Goal: Use online tool/utility: Utilize a website feature to perform a specific function

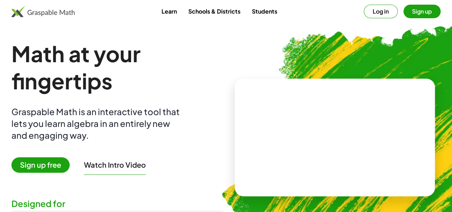
click at [404, 14] on button "Sign up" at bounding box center [422, 12] width 37 height 14
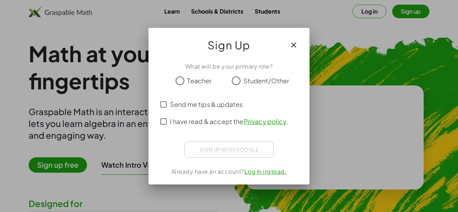
click at [246, 78] on span "Student/Other" at bounding box center [266, 81] width 46 height 10
click at [217, 124] on span "I have read & accept the Privacy policy ." at bounding box center [229, 122] width 118 height 10
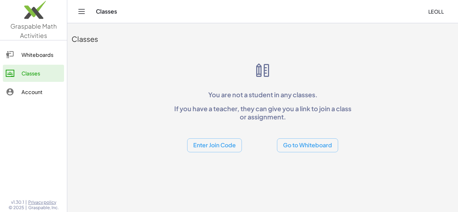
click at [83, 17] on div "Classes leoll" at bounding box center [262, 11] width 373 height 23
click at [82, 10] on icon "Toggle navigation" at bounding box center [81, 11] width 9 height 9
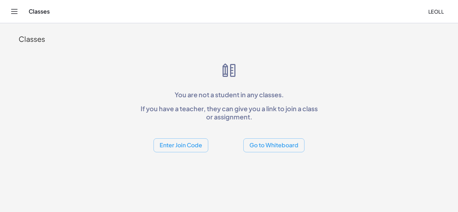
click at [15, 11] on icon "Toggle navigation" at bounding box center [14, 11] width 9 height 9
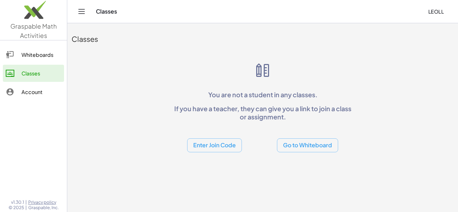
click at [285, 148] on button "Go to Whiteboard" at bounding box center [307, 145] width 61 height 14
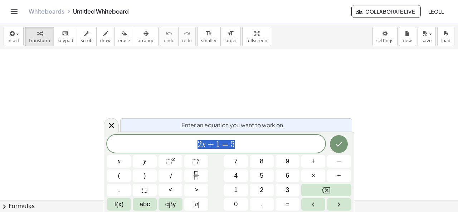
scroll to position [36, 0]
click at [252, 139] on div "2 x + 1 = 5" at bounding box center [216, 144] width 218 height 18
drag, startPoint x: 60, startPoint y: 73, endPoint x: 88, endPoint y: 68, distance: 28.3
click at [88, 68] on div at bounding box center [229, 165] width 458 height 302
drag, startPoint x: 250, startPoint y: 141, endPoint x: 45, endPoint y: 141, distance: 204.8
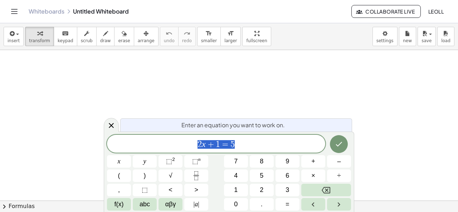
click at [45, 141] on body "Graspable Math Activities Whiteboards Classes Account v1.30.1 | Privacy policy …" at bounding box center [229, 106] width 458 height 212
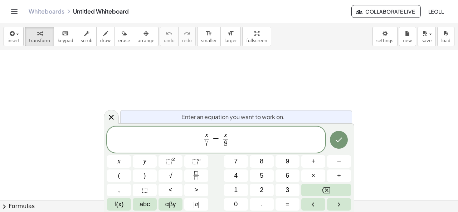
click at [227, 133] on span "x" at bounding box center [225, 136] width 5 height 8
click at [332, 138] on button "Done" at bounding box center [339, 140] width 18 height 18
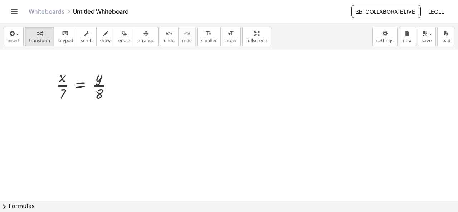
click at [138, 125] on div at bounding box center [229, 165] width 458 height 302
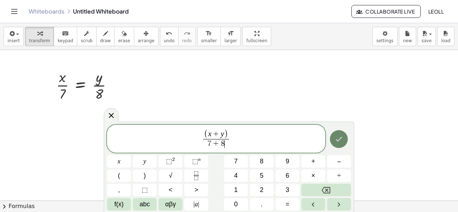
click at [338, 137] on icon "Done" at bounding box center [338, 139] width 9 height 9
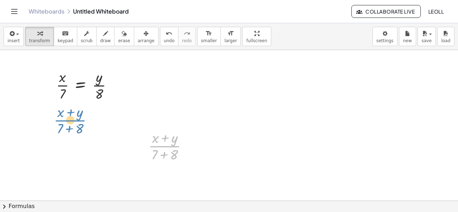
drag, startPoint x: 167, startPoint y: 145, endPoint x: 76, endPoint y: 123, distance: 93.8
drag, startPoint x: 158, startPoint y: 145, endPoint x: 69, endPoint y: 114, distance: 94.7
click at [69, 114] on div "· x · 7 = · y · 8 · ( + x + y ) · ( + 7 + 8 ) · ( + x + y ) · ( + 7 + 8 )" at bounding box center [229, 165] width 458 height 302
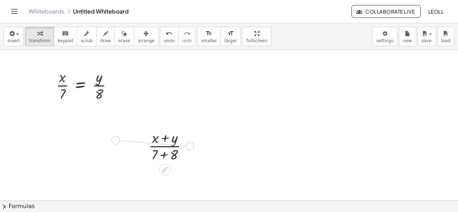
drag, startPoint x: 193, startPoint y: 145, endPoint x: 113, endPoint y: 139, distance: 79.6
click at [113, 139] on div "· x · 7 = · y · 8 · ( + x + y ) · ( + 7 + 8 )" at bounding box center [229, 165] width 458 height 302
click at [166, 149] on div at bounding box center [171, 146] width 52 height 36
click at [171, 145] on div at bounding box center [171, 146] width 52 height 36
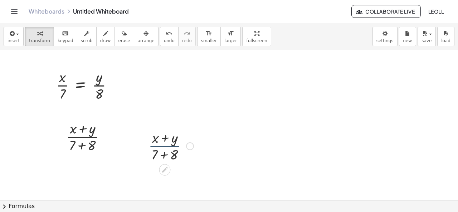
drag, startPoint x: 171, startPoint y: 145, endPoint x: 174, endPoint y: 147, distance: 4.0
click at [173, 146] on div at bounding box center [171, 146] width 52 height 36
click at [118, 39] on span "erase" at bounding box center [124, 40] width 12 height 5
click at [158, 148] on div at bounding box center [229, 165] width 458 height 302
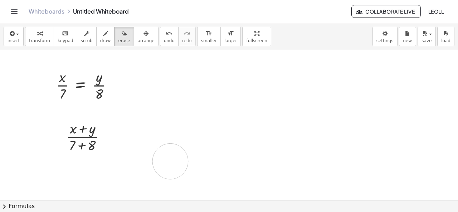
drag, startPoint x: 162, startPoint y: 145, endPoint x: 174, endPoint y: 160, distance: 19.1
click at [172, 161] on div at bounding box center [229, 165] width 458 height 302
drag, startPoint x: 168, startPoint y: 137, endPoint x: 150, endPoint y: 145, distance: 19.8
click at [150, 145] on div at bounding box center [229, 165] width 458 height 302
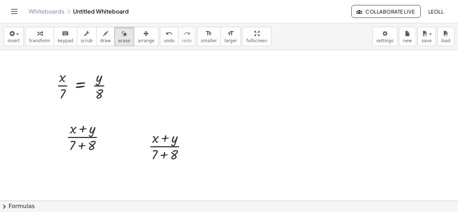
drag, startPoint x: 152, startPoint y: 146, endPoint x: 166, endPoint y: 148, distance: 14.5
click at [152, 146] on div at bounding box center [229, 165] width 458 height 302
click at [168, 149] on div at bounding box center [229, 165] width 458 height 302
click at [169, 148] on div at bounding box center [229, 165] width 458 height 302
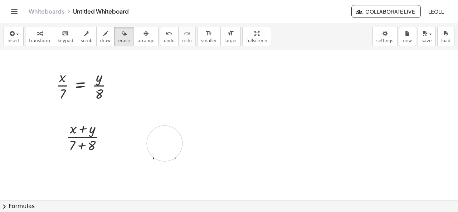
drag, startPoint x: 166, startPoint y: 143, endPoint x: 162, endPoint y: 148, distance: 6.9
click at [162, 148] on div at bounding box center [229, 165] width 458 height 302
drag, startPoint x: 158, startPoint y: 147, endPoint x: 153, endPoint y: 142, distance: 6.8
click at [153, 142] on div at bounding box center [229, 165] width 458 height 302
drag, startPoint x: 153, startPoint y: 142, endPoint x: 166, endPoint y: 149, distance: 15.0
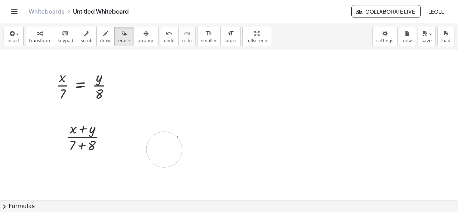
click at [165, 150] on div at bounding box center [229, 165] width 458 height 302
drag, startPoint x: 166, startPoint y: 149, endPoint x: 175, endPoint y: 144, distance: 10.2
click at [167, 148] on div at bounding box center [229, 165] width 458 height 302
drag, startPoint x: 175, startPoint y: 144, endPoint x: 192, endPoint y: 131, distance: 20.7
click at [188, 131] on div at bounding box center [229, 165] width 458 height 302
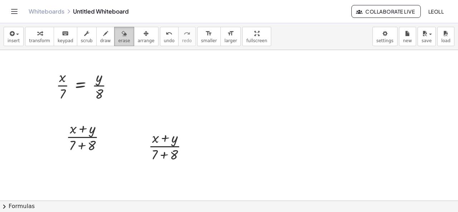
click at [122, 33] on icon "button" at bounding box center [124, 33] width 5 height 9
click at [37, 43] on span "transform" at bounding box center [39, 40] width 21 height 5
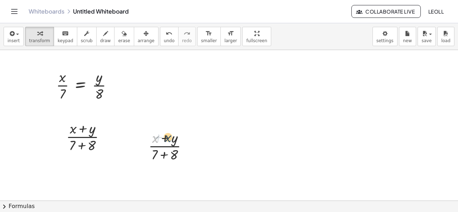
drag, startPoint x: 156, startPoint y: 142, endPoint x: 169, endPoint y: 141, distance: 13.3
click at [169, 141] on div at bounding box center [171, 146] width 52 height 36
click at [167, 156] on div at bounding box center [171, 146] width 52 height 36
click at [232, 134] on div at bounding box center [229, 165] width 458 height 302
click at [220, 84] on div at bounding box center [229, 165] width 458 height 302
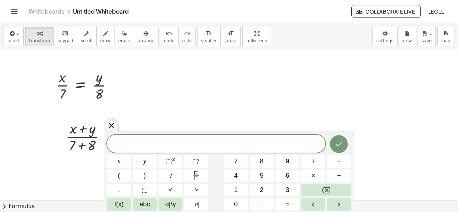
drag, startPoint x: 223, startPoint y: 108, endPoint x: 269, endPoint y: 120, distance: 48.1
click at [223, 108] on div at bounding box center [229, 165] width 458 height 302
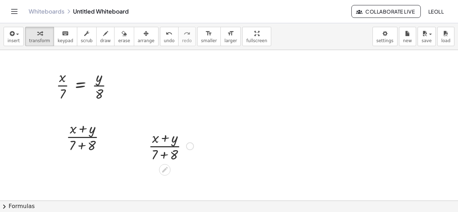
click at [165, 146] on div at bounding box center [171, 146] width 52 height 36
drag, startPoint x: 170, startPoint y: 145, endPoint x: 163, endPoint y: 146, distance: 6.8
click at [163, 146] on div at bounding box center [171, 146] width 52 height 36
drag, startPoint x: 163, startPoint y: 146, endPoint x: 166, endPoint y: 142, distance: 4.9
click at [166, 142] on div at bounding box center [171, 146] width 52 height 36
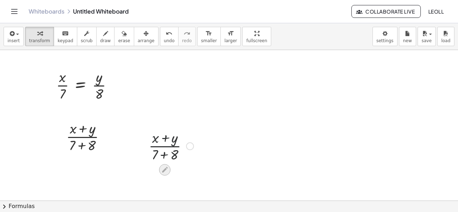
click at [164, 166] on icon at bounding box center [165, 170] width 8 height 8
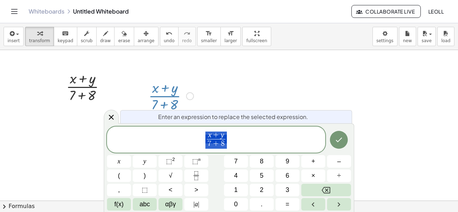
scroll to position [87, 0]
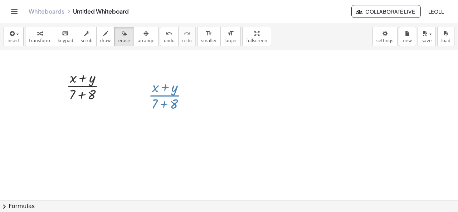
drag, startPoint x: 110, startPoint y: 42, endPoint x: 143, endPoint y: 100, distance: 66.3
click at [118, 43] on span "erase" at bounding box center [124, 40] width 12 height 5
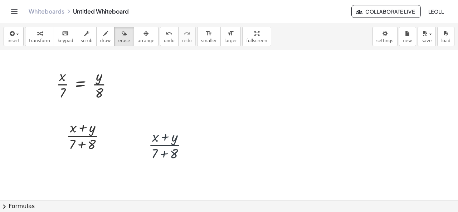
scroll to position [36, 0]
click at [159, 143] on div at bounding box center [229, 165] width 458 height 302
click at [162, 146] on div at bounding box center [229, 165] width 458 height 302
click at [166, 145] on div at bounding box center [229, 165] width 458 height 302
drag, startPoint x: 166, startPoint y: 145, endPoint x: 159, endPoint y: 148, distance: 7.4
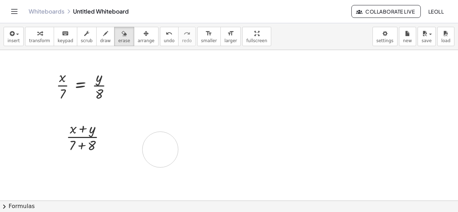
click at [159, 148] on div at bounding box center [229, 165] width 458 height 302
drag, startPoint x: 162, startPoint y: 144, endPoint x: 172, endPoint y: 142, distance: 10.9
click at [172, 142] on div at bounding box center [229, 165] width 458 height 302
drag, startPoint x: 168, startPoint y: 141, endPoint x: 172, endPoint y: 150, distance: 9.4
click at [172, 150] on div at bounding box center [229, 165] width 458 height 302
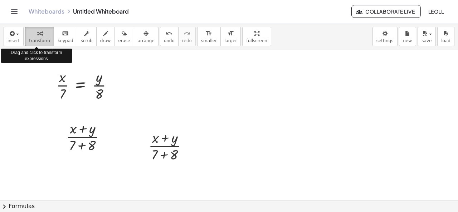
click at [46, 41] on button "transform" at bounding box center [39, 36] width 29 height 19
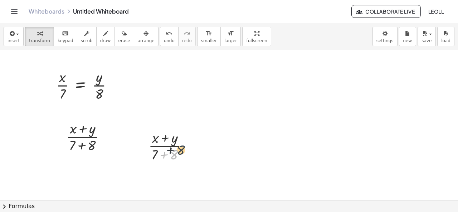
drag, startPoint x: 172, startPoint y: 151, endPoint x: 177, endPoint y: 142, distance: 10.9
click at [177, 142] on div at bounding box center [171, 146] width 52 height 36
drag, startPoint x: 166, startPoint y: 167, endPoint x: 197, endPoint y: 159, distance: 31.7
click at [187, 147] on div at bounding box center [190, 146] width 8 height 8
drag, startPoint x: 188, startPoint y: 148, endPoint x: 159, endPoint y: 144, distance: 28.8
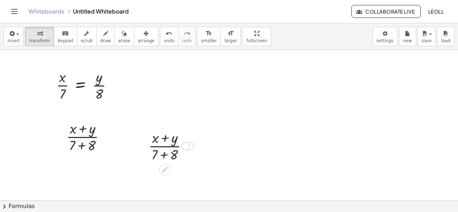
click at [165, 146] on div "· ( + x + y ) · ( + 7 + 8 )" at bounding box center [165, 146] width 0 height 0
click at [167, 147] on div at bounding box center [171, 146] width 52 height 36
click at [164, 39] on span "undo" at bounding box center [169, 40] width 11 height 5
click at [164, 38] on span "undo" at bounding box center [169, 40] width 11 height 5
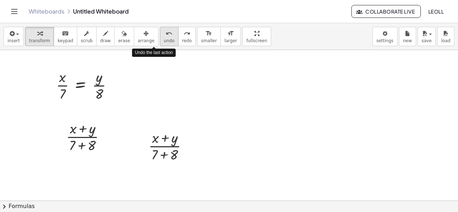
click at [164, 38] on span "undo" at bounding box center [169, 40] width 11 height 5
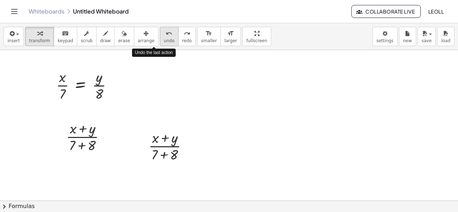
click at [164, 38] on span "undo" at bounding box center [169, 40] width 11 height 5
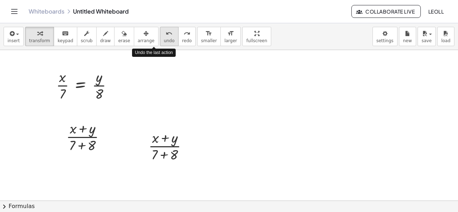
click at [164, 39] on span "undo" at bounding box center [169, 40] width 11 height 5
click at [160, 38] on button "undo undo" at bounding box center [169, 36] width 19 height 19
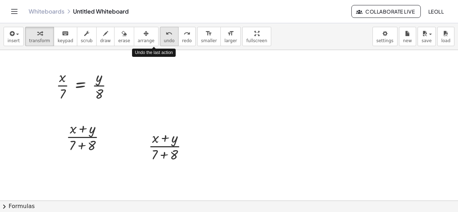
click at [160, 38] on button "undo undo" at bounding box center [169, 36] width 19 height 19
click at [160, 37] on button "undo undo" at bounding box center [169, 36] width 19 height 19
click at [160, 36] on button "undo undo" at bounding box center [169, 36] width 19 height 19
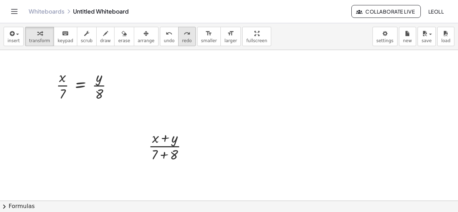
click at [183, 36] on icon "redo" at bounding box center [186, 33] width 7 height 9
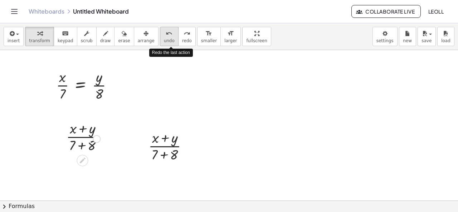
click at [164, 38] on span "undo" at bounding box center [169, 40] width 11 height 5
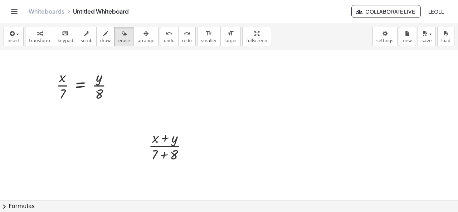
drag, startPoint x: 110, startPoint y: 42, endPoint x: 143, endPoint y: 117, distance: 81.8
click at [118, 43] on span "erase" at bounding box center [124, 40] width 12 height 5
drag, startPoint x: 152, startPoint y: 147, endPoint x: 171, endPoint y: 140, distance: 20.9
click at [172, 139] on div at bounding box center [229, 165] width 458 height 302
click at [178, 132] on div at bounding box center [229, 165] width 458 height 302
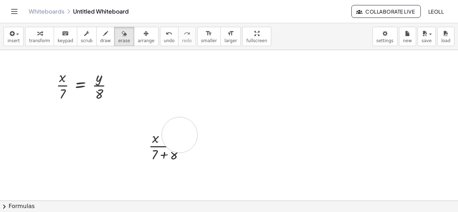
click at [179, 135] on div at bounding box center [229, 165] width 458 height 302
drag, startPoint x: 181, startPoint y: 134, endPoint x: 265, endPoint y: 121, distance: 84.3
click at [267, 122] on div at bounding box center [229, 165] width 458 height 302
drag, startPoint x: 234, startPoint y: 82, endPoint x: 61, endPoint y: 89, distance: 172.8
click at [54, 90] on div at bounding box center [229, 165] width 458 height 302
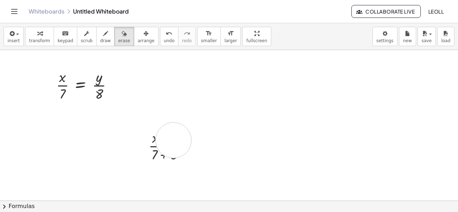
drag, startPoint x: 188, startPoint y: 130, endPoint x: 173, endPoint y: 140, distance: 17.7
click at [173, 140] on div at bounding box center [229, 165] width 458 height 302
click at [30, 41] on span "transform" at bounding box center [39, 40] width 21 height 5
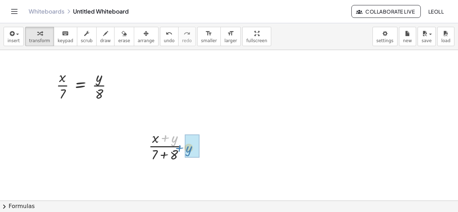
drag, startPoint x: 159, startPoint y: 138, endPoint x: 172, endPoint y: 147, distance: 15.5
click at [172, 147] on div at bounding box center [171, 146] width 52 height 36
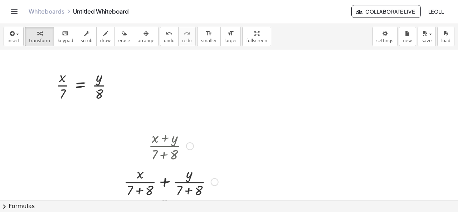
scroll to position [71, 0]
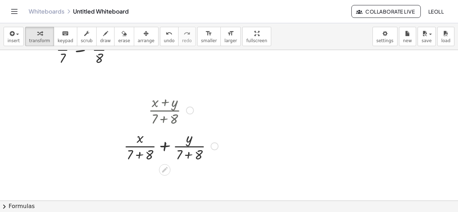
click at [194, 145] on div at bounding box center [171, 146] width 102 height 36
click at [122, 37] on icon "button" at bounding box center [124, 33] width 5 height 9
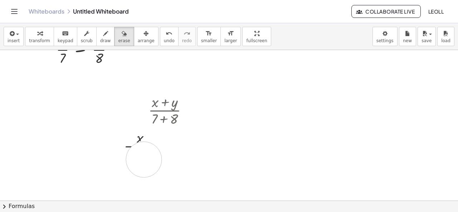
drag, startPoint x: 216, startPoint y: 145, endPoint x: 125, endPoint y: 160, distance: 91.9
click at [123, 160] on div at bounding box center [229, 130] width 458 height 302
drag, startPoint x: 208, startPoint y: 145, endPoint x: 160, endPoint y: 148, distance: 48.0
click at [117, 152] on div at bounding box center [229, 130] width 458 height 302
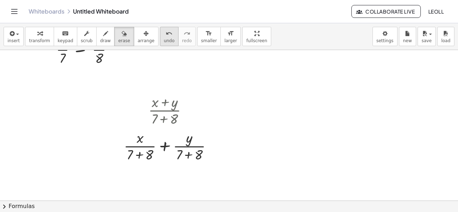
click at [164, 39] on span "undo" at bounding box center [169, 40] width 11 height 5
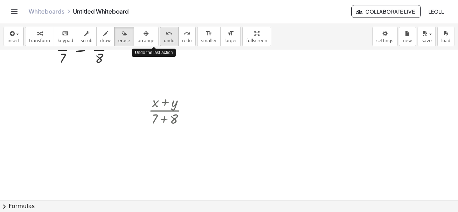
click at [164, 39] on span "undo" at bounding box center [169, 40] width 11 height 5
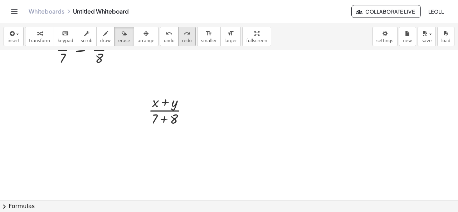
click at [182, 39] on span "redo" at bounding box center [187, 40] width 10 height 5
click at [166, 35] on icon "undo" at bounding box center [169, 33] width 7 height 9
click at [182, 38] on span "redo" at bounding box center [187, 40] width 10 height 5
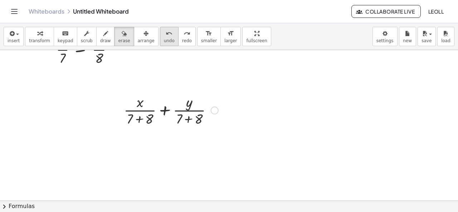
click at [166, 35] on icon "undo" at bounding box center [169, 33] width 7 height 9
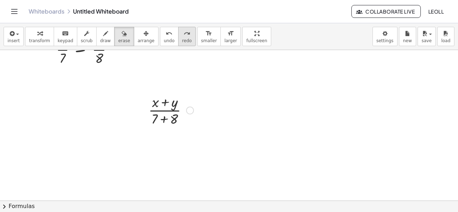
click at [182, 39] on span "redo" at bounding box center [187, 40] width 10 height 5
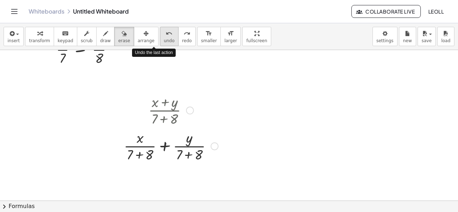
click at [166, 37] on icon "undo" at bounding box center [169, 33] width 7 height 9
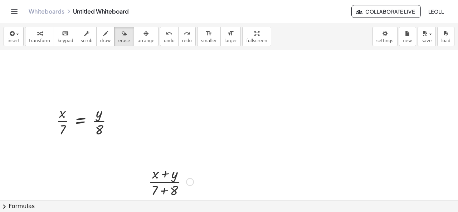
scroll to position [36, 0]
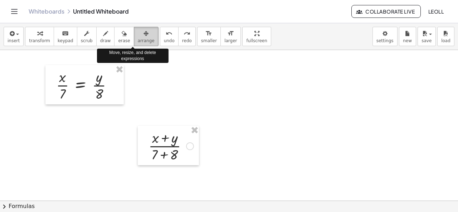
click at [143, 37] on icon "button" at bounding box center [145, 33] width 5 height 9
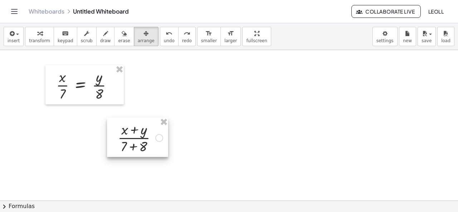
drag, startPoint x: 158, startPoint y: 144, endPoint x: 83, endPoint y: 131, distance: 76.5
click at [107, 133] on div at bounding box center [137, 137] width 61 height 39
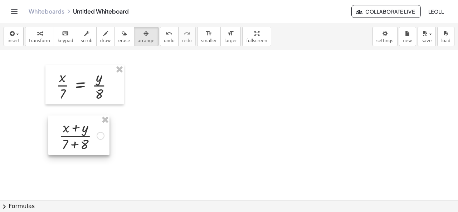
drag, startPoint x: 76, startPoint y: 134, endPoint x: 68, endPoint y: 133, distance: 7.6
click at [68, 133] on div at bounding box center [78, 134] width 61 height 39
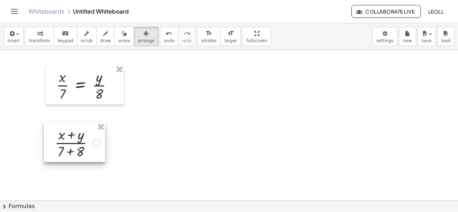
drag, startPoint x: 75, startPoint y: 127, endPoint x: 70, endPoint y: 135, distance: 9.1
click at [70, 135] on div at bounding box center [74, 142] width 61 height 39
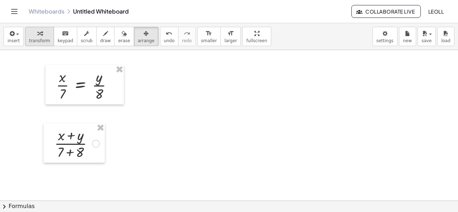
click at [40, 39] on span "transform" at bounding box center [39, 40] width 21 height 5
click at [171, 113] on div at bounding box center [229, 165] width 458 height 302
click at [149, 98] on div at bounding box center [229, 165] width 458 height 302
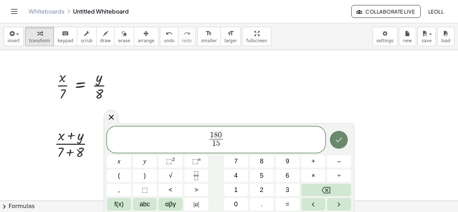
click at [337, 142] on icon "Done" at bounding box center [338, 139] width 9 height 9
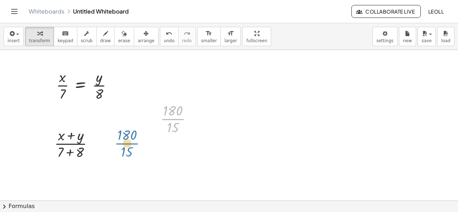
drag, startPoint x: 174, startPoint y: 118, endPoint x: 128, endPoint y: 143, distance: 52.2
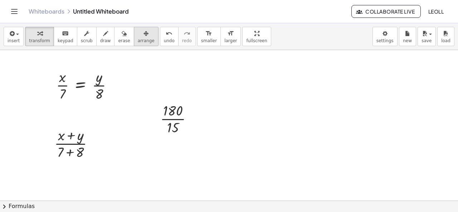
click at [138, 39] on span "arrange" at bounding box center [146, 40] width 17 height 5
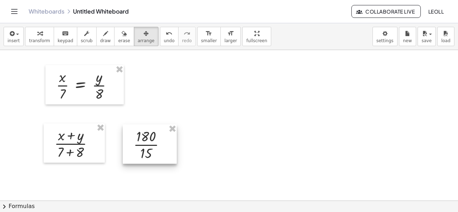
drag, startPoint x: 171, startPoint y: 125, endPoint x: 144, endPoint y: 150, distance: 36.9
click at [144, 150] on div at bounding box center [150, 143] width 54 height 39
click at [210, 150] on div at bounding box center [229, 165] width 458 height 302
click at [149, 87] on div at bounding box center [229, 165] width 458 height 302
click at [239, 112] on div at bounding box center [229, 165] width 458 height 302
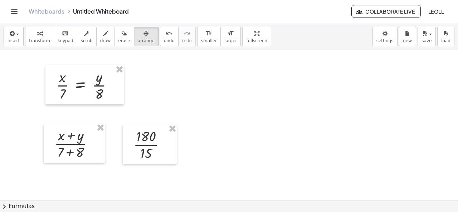
click at [239, 112] on div at bounding box center [229, 165] width 458 height 302
click at [29, 33] on div "button" at bounding box center [39, 33] width 21 height 9
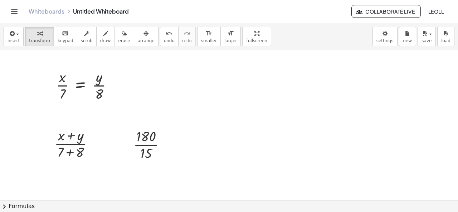
click at [218, 136] on div at bounding box center [229, 165] width 458 height 302
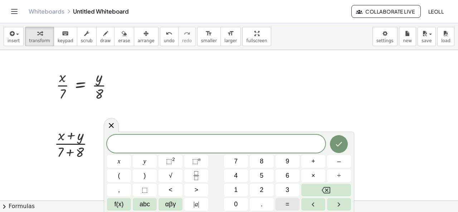
click at [289, 202] on span "=" at bounding box center [287, 204] width 4 height 10
click at [330, 146] on button "Done" at bounding box center [339, 144] width 18 height 18
click at [243, 106] on div at bounding box center [229, 165] width 458 height 302
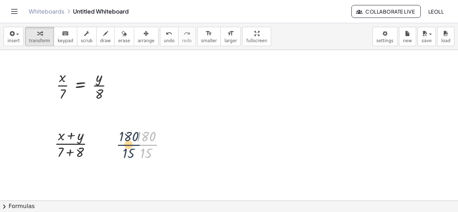
drag, startPoint x: 153, startPoint y: 142, endPoint x: 133, endPoint y: 142, distance: 20.4
click at [134, 142] on div at bounding box center [152, 144] width 45 height 36
click at [204, 134] on div at bounding box center [229, 165] width 458 height 302
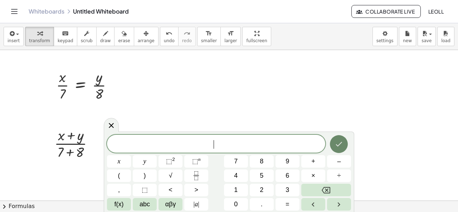
click at [338, 141] on icon "Done" at bounding box center [338, 144] width 9 height 9
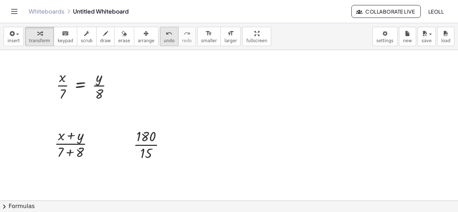
click at [164, 34] on div "undo" at bounding box center [169, 33] width 11 height 9
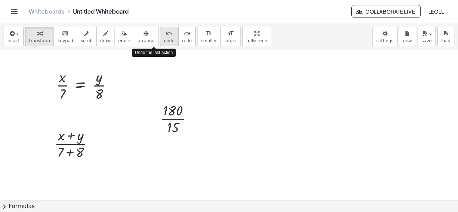
click at [164, 34] on div "undo" at bounding box center [169, 33] width 11 height 9
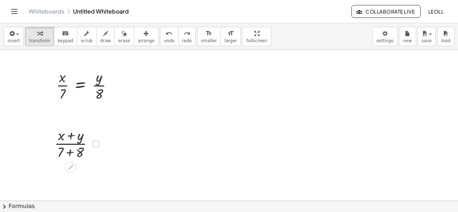
click at [84, 140] on div at bounding box center [77, 143] width 52 height 36
click at [79, 142] on div at bounding box center [77, 143] width 52 height 36
click at [79, 138] on div at bounding box center [77, 143] width 52 height 36
click at [78, 135] on div at bounding box center [77, 143] width 52 height 36
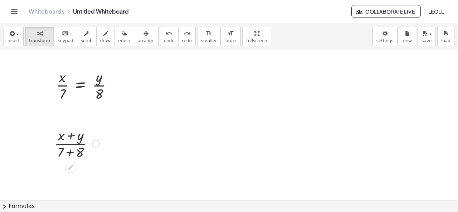
click at [78, 135] on div at bounding box center [77, 143] width 52 height 36
click at [74, 164] on div at bounding box center [70, 167] width 11 height 11
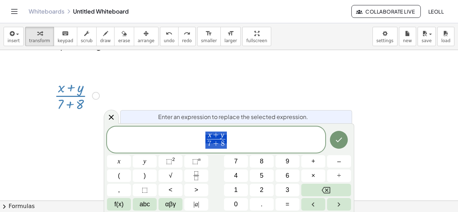
scroll to position [84, 0]
click at [244, 131] on span "x + y 7 + 8 ​ ​" at bounding box center [216, 140] width 218 height 19
click at [339, 133] on button "Done" at bounding box center [339, 140] width 18 height 18
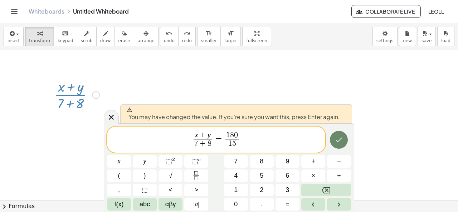
click at [339, 133] on button "Done" at bounding box center [339, 140] width 18 height 18
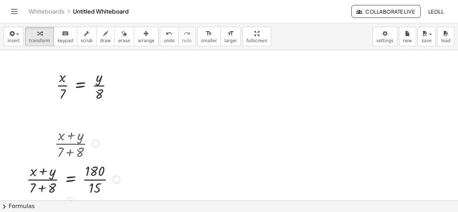
scroll to position [71, 0]
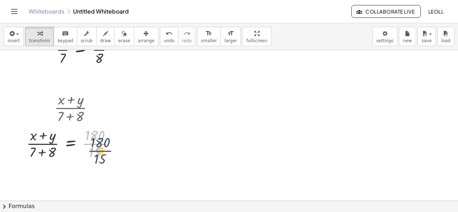
click at [98, 138] on div at bounding box center [73, 143] width 101 height 36
click at [96, 135] on div at bounding box center [73, 143] width 101 height 36
drag, startPoint x: 96, startPoint y: 135, endPoint x: 97, endPoint y: 153, distance: 18.3
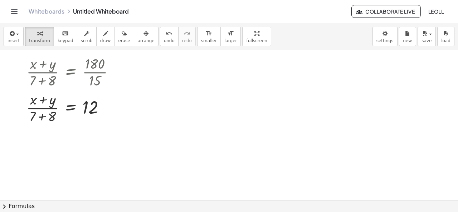
scroll to position [107, 0]
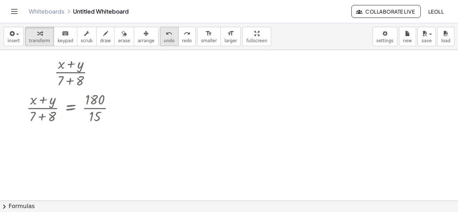
click at [164, 43] on span "undo" at bounding box center [169, 40] width 11 height 5
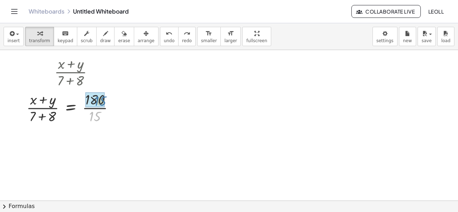
drag, startPoint x: 99, startPoint y: 115, endPoint x: 103, endPoint y: 98, distance: 18.3
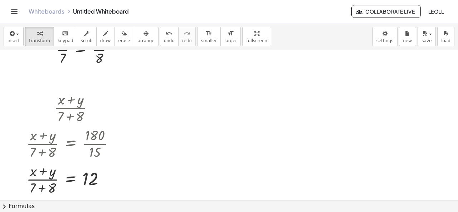
scroll to position [36, 0]
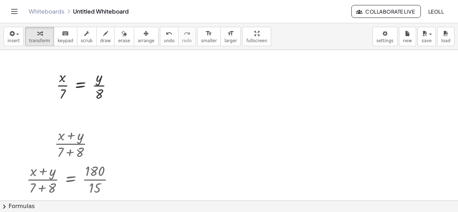
click at [431, 115] on div at bounding box center [229, 165] width 458 height 302
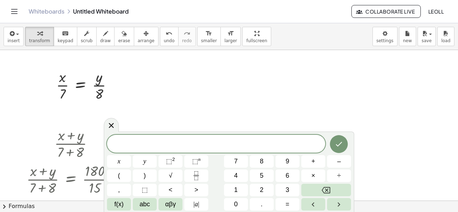
click at [360, 85] on div at bounding box center [229, 165] width 458 height 302
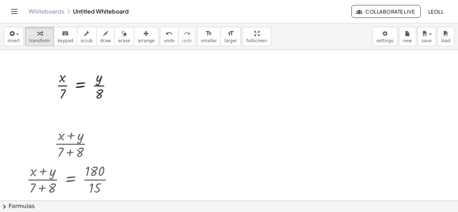
scroll to position [107, 0]
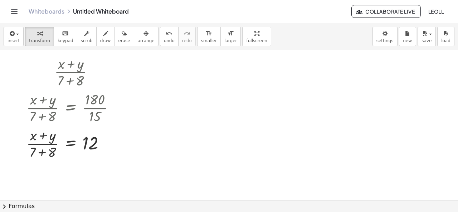
drag, startPoint x: 94, startPoint y: 102, endPoint x: 134, endPoint y: 118, distance: 43.4
click at [134, 118] on div "· x · 7 = · y · 8 · ( + x + y ) · ( + 7 + 8 ) · ( + x + y ) · ( + 7 + 8 ) = · 1…" at bounding box center [229, 94] width 458 height 302
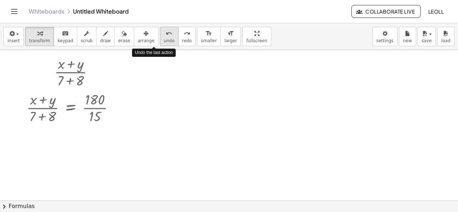
click at [166, 36] on icon "undo" at bounding box center [169, 33] width 7 height 9
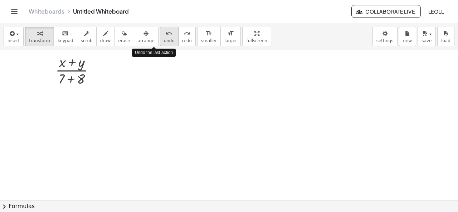
click at [166, 36] on icon "undo" at bounding box center [169, 33] width 7 height 9
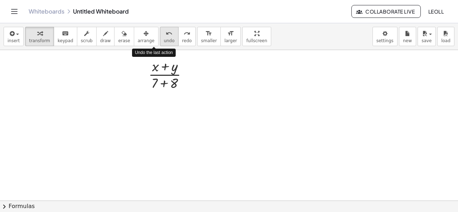
click at [166, 36] on icon "undo" at bounding box center [169, 33] width 7 height 9
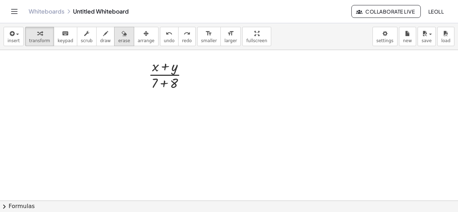
click at [118, 40] on span "erase" at bounding box center [124, 40] width 12 height 5
drag, startPoint x: 181, startPoint y: 88, endPoint x: 187, endPoint y: 65, distance: 23.2
click at [184, 66] on div at bounding box center [229, 94] width 458 height 302
click at [10, 11] on icon "Toggle navigation" at bounding box center [14, 11] width 9 height 9
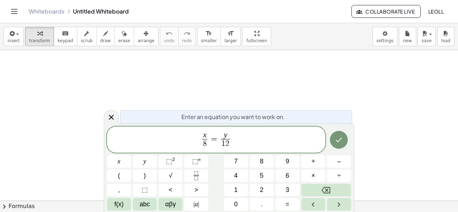
click at [260, 140] on span "x 8 ​ = y 1 2 ​ ​" at bounding box center [216, 140] width 218 height 19
click at [332, 145] on button "Done" at bounding box center [339, 140] width 18 height 18
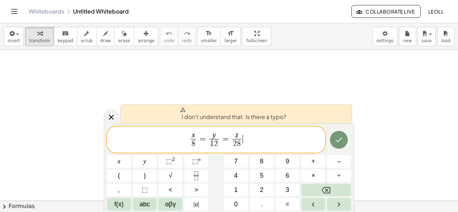
click at [286, 148] on span "x 8 ​ = y 1 2 ​ = z 2 8 ​ ​" at bounding box center [216, 140] width 218 height 19
click at [337, 148] on button "Done" at bounding box center [339, 140] width 18 height 18
click at [337, 143] on icon "Done" at bounding box center [338, 139] width 9 height 9
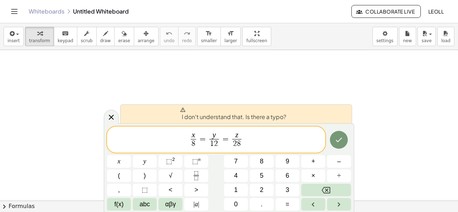
click at [255, 143] on span "x 8 ​ = y 1 2 ​ = z 2 8 ​ ​" at bounding box center [216, 140] width 218 height 19
click at [131, 155] on div at bounding box center [119, 161] width 24 height 13
click at [342, 147] on button "Done" at bounding box center [339, 140] width 18 height 18
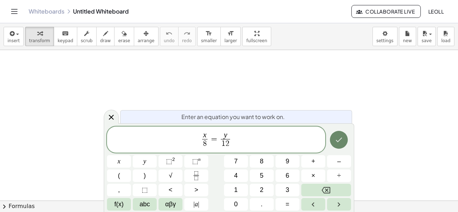
click at [340, 142] on icon "Done" at bounding box center [338, 139] width 9 height 9
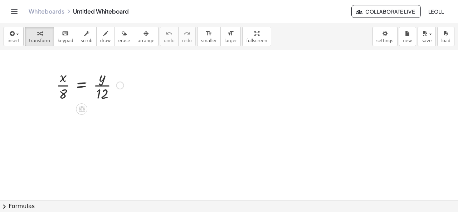
click at [108, 79] on div at bounding box center [90, 85] width 75 height 36
click at [99, 84] on div at bounding box center [90, 85] width 75 height 36
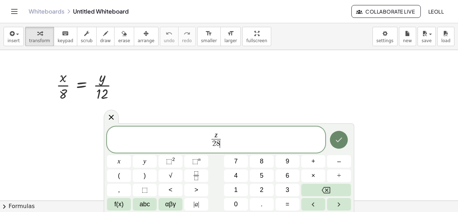
click at [341, 141] on icon "Done" at bounding box center [338, 139] width 9 height 9
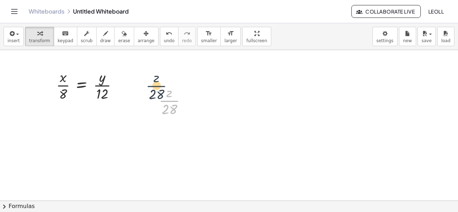
drag, startPoint x: 169, startPoint y: 104, endPoint x: 135, endPoint y: 89, distance: 37.3
click at [166, 94] on div at bounding box center [175, 100] width 41 height 36
drag, startPoint x: 168, startPoint y: 95, endPoint x: 166, endPoint y: 90, distance: 6.0
click at [166, 90] on div at bounding box center [175, 100] width 41 height 36
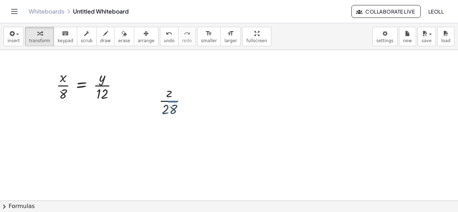
drag, startPoint x: 168, startPoint y: 100, endPoint x: 177, endPoint y: 101, distance: 8.6
click at [177, 101] on div at bounding box center [175, 100] width 41 height 36
drag, startPoint x: 163, startPoint y: 88, endPoint x: 190, endPoint y: 123, distance: 44.7
click at [189, 123] on div "· z · 28" at bounding box center [178, 113] width 19 height 24
drag, startPoint x: 154, startPoint y: 84, endPoint x: 203, endPoint y: 126, distance: 64.9
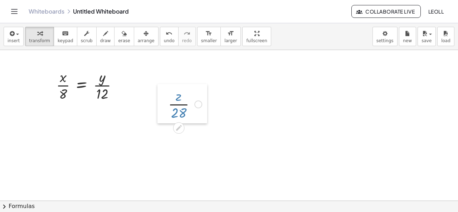
click at [168, 123] on div at bounding box center [162, 103] width 11 height 39
drag, startPoint x: 210, startPoint y: 136, endPoint x: 166, endPoint y: 112, distance: 50.2
drag, startPoint x: 220, startPoint y: 140, endPoint x: 202, endPoint y: 128, distance: 22.4
click at [202, 128] on div "· z · 28" at bounding box center [222, 142] width 50 height 39
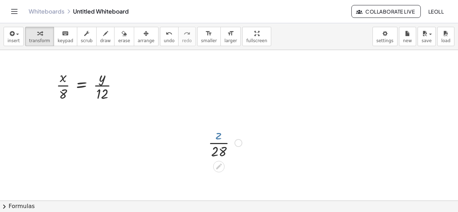
drag, startPoint x: 227, startPoint y: 127, endPoint x: 242, endPoint y: 118, distance: 17.5
click at [234, 126] on div at bounding box center [224, 142] width 41 height 36
drag, startPoint x: 230, startPoint y: 125, endPoint x: 194, endPoint y: 121, distance: 36.7
drag, startPoint x: 212, startPoint y: 125, endPoint x: 240, endPoint y: 171, distance: 53.4
click at [219, 143] on div "· z · 28" at bounding box center [219, 143] width 0 height 0
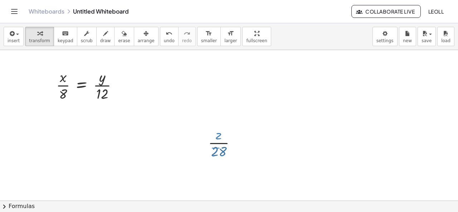
drag, startPoint x: 219, startPoint y: 148, endPoint x: 199, endPoint y: 144, distance: 20.0
click at [199, 144] on div "· z · 28" at bounding box center [222, 142] width 50 height 39
drag, startPoint x: 214, startPoint y: 140, endPoint x: 224, endPoint y: 130, distance: 15.2
click at [224, 130] on div at bounding box center [224, 142] width 41 height 36
drag, startPoint x: 217, startPoint y: 137, endPoint x: 203, endPoint y: 146, distance: 17.1
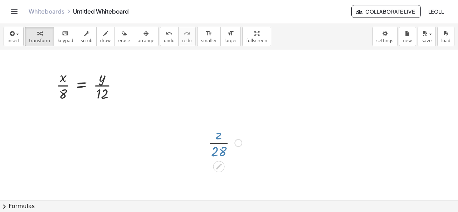
click at [203, 146] on div "· z · 28" at bounding box center [222, 142] width 50 height 39
drag, startPoint x: 209, startPoint y: 118, endPoint x: 236, endPoint y: 168, distance: 56.8
drag, startPoint x: 203, startPoint y: 120, endPoint x: 240, endPoint y: 161, distance: 55.5
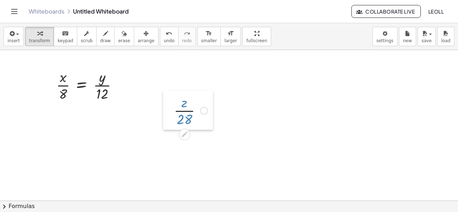
drag, startPoint x: 197, startPoint y: 127, endPoint x: 163, endPoint y: 95, distance: 47.0
click at [163, 95] on div at bounding box center [168, 109] width 11 height 39
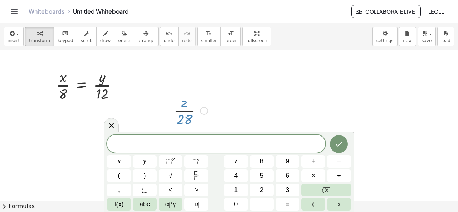
click at [164, 91] on div at bounding box center [168, 109] width 11 height 39
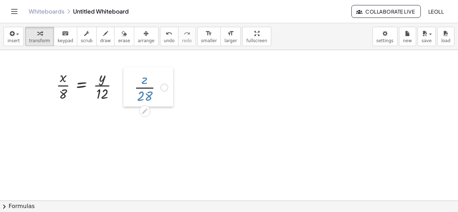
drag, startPoint x: 163, startPoint y: 96, endPoint x: 123, endPoint y: 73, distance: 46.0
click at [123, 73] on div at bounding box center [128, 86] width 11 height 39
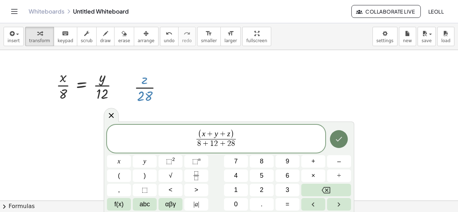
click at [331, 137] on button "Done" at bounding box center [339, 139] width 18 height 18
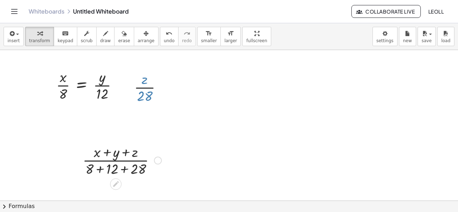
click at [128, 163] on div at bounding box center [122, 160] width 86 height 36
click at [166, 31] on icon "undo" at bounding box center [169, 33] width 7 height 9
click at [116, 182] on icon at bounding box center [116, 184] width 6 height 6
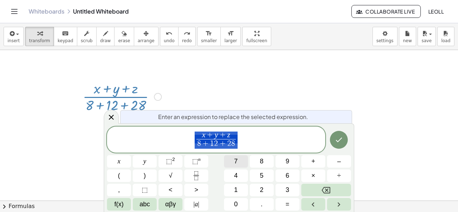
scroll to position [65, 0]
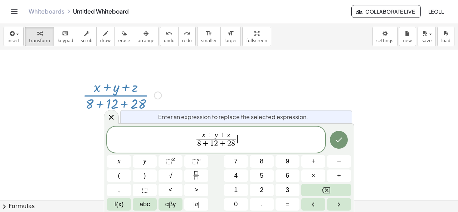
click at [259, 145] on span "x + y + z 8 + 1 2 + 2 8 ​ ​" at bounding box center [216, 140] width 218 height 19
drag, startPoint x: 235, startPoint y: 145, endPoint x: 197, endPoint y: 145, distance: 37.5
click at [197, 145] on span "8 + 1 2 + 2 8" at bounding box center [216, 144] width 40 height 10
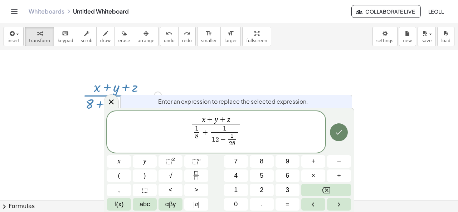
click at [333, 133] on button "Done" at bounding box center [339, 132] width 18 height 18
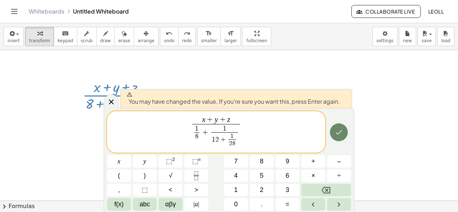
click at [345, 138] on button "Done" at bounding box center [339, 132] width 18 height 18
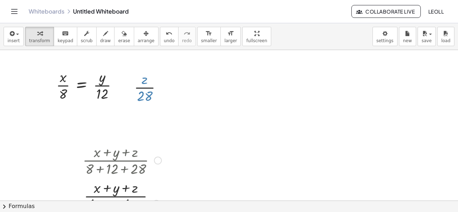
scroll to position [71, 0]
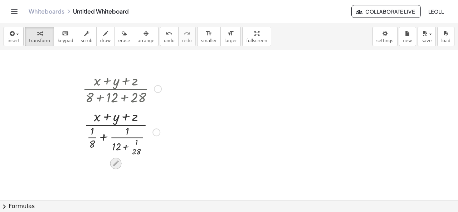
click at [114, 166] on icon at bounding box center [116, 164] width 8 height 8
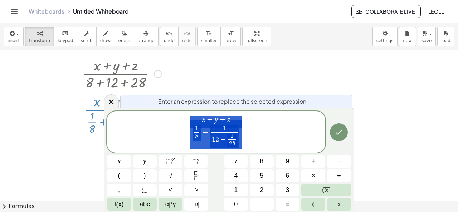
scroll to position [87, 0]
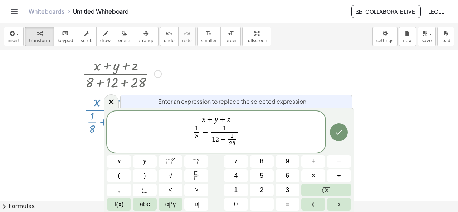
click at [237, 142] on span "1 2 + 1 2 ​ 8 ​" at bounding box center [224, 140] width 27 height 16
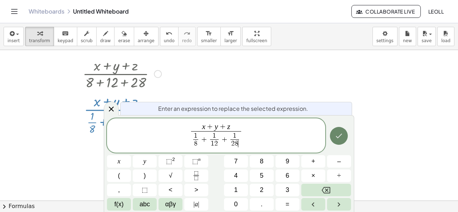
click at [344, 135] on button "Done" at bounding box center [339, 136] width 18 height 18
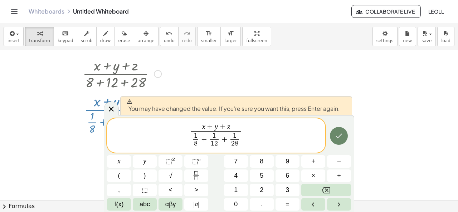
click at [336, 135] on icon "Done" at bounding box center [338, 136] width 9 height 9
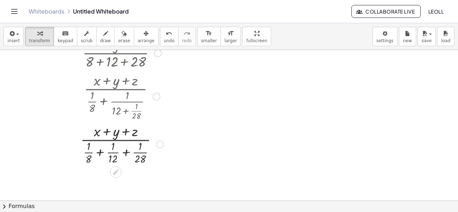
scroll to position [71, 0]
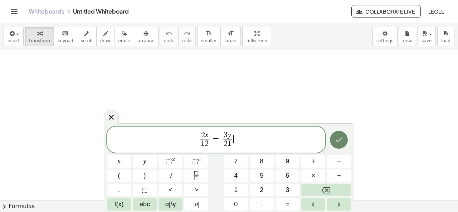
click at [334, 145] on button "Done" at bounding box center [339, 140] width 18 height 18
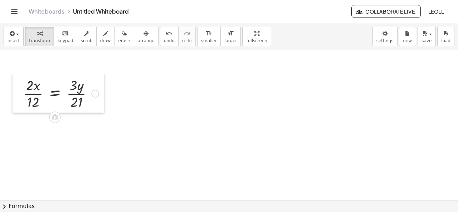
drag, startPoint x: 148, startPoint y: 106, endPoint x: 21, endPoint y: 73, distance: 130.8
click at [21, 73] on div at bounding box center [18, 92] width 11 height 39
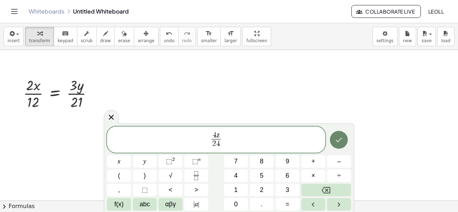
click at [341, 135] on button "Done" at bounding box center [339, 140] width 18 height 18
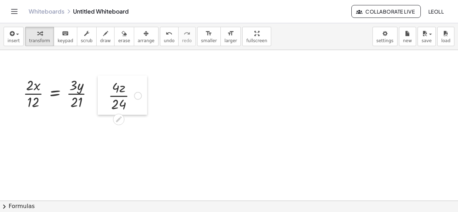
drag, startPoint x: 201, startPoint y: 100, endPoint x: 100, endPoint y: 82, distance: 102.1
click at [100, 82] on div at bounding box center [103, 94] width 11 height 39
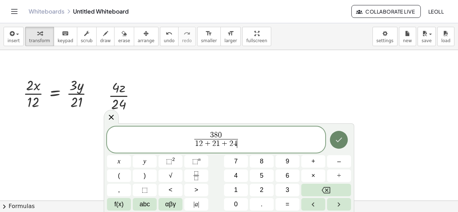
click at [337, 143] on icon "Done" at bounding box center [338, 139] width 9 height 9
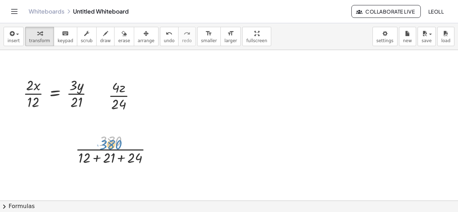
click at [114, 145] on div at bounding box center [116, 149] width 89 height 36
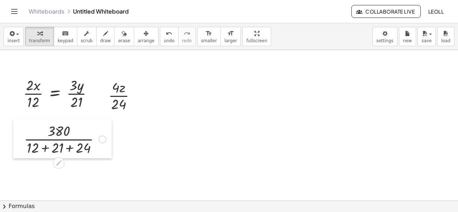
drag, startPoint x: 68, startPoint y: 138, endPoint x: 16, endPoint y: 128, distance: 52.4
click at [16, 128] on div at bounding box center [18, 138] width 11 height 39
drag, startPoint x: 36, startPoint y: 150, endPoint x: 64, endPoint y: 151, distance: 27.2
click at [64, 151] on div at bounding box center [64, 139] width 89 height 36
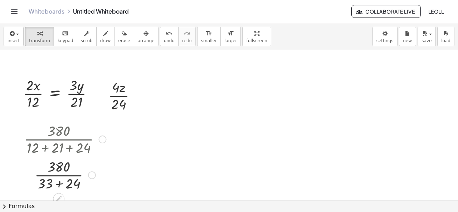
scroll to position [36, 0]
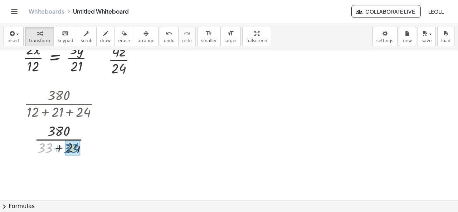
drag, startPoint x: 45, startPoint y: 150, endPoint x: 71, endPoint y: 150, distance: 26.1
drag, startPoint x: 84, startPoint y: 140, endPoint x: 123, endPoint y: 140, distance: 39.3
click at [123, 140] on div "· 2 · x · 12 = · 3 · y · 21 · 4 · z · 24 · 380 · ( + 12 + 21 + 24 ) · 380 · ( +…" at bounding box center [229, 188] width 458 height 349
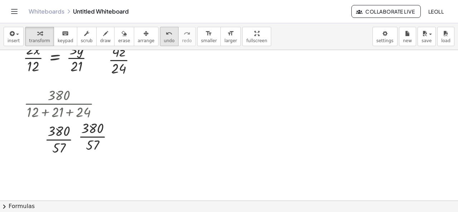
click at [164, 42] on span "undo" at bounding box center [169, 40] width 11 height 5
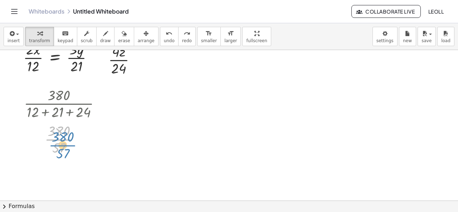
drag, startPoint x: 60, startPoint y: 135, endPoint x: 63, endPoint y: 139, distance: 5.1
click at [63, 139] on div at bounding box center [64, 139] width 89 height 36
drag, startPoint x: 63, startPoint y: 152, endPoint x: 63, endPoint y: 135, distance: 16.4
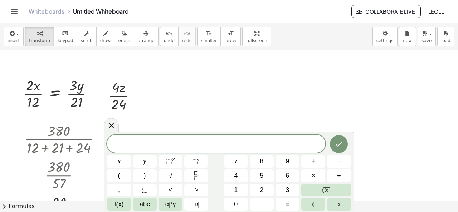
scroll to position [36, 0]
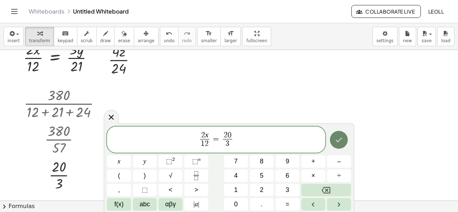
click at [334, 141] on button "Done" at bounding box center [339, 140] width 18 height 18
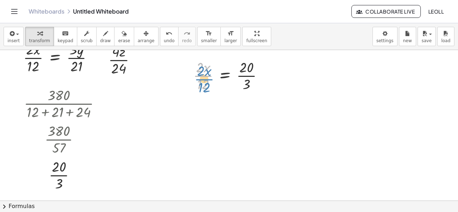
drag, startPoint x: 201, startPoint y: 76, endPoint x: 204, endPoint y: 80, distance: 5.9
click at [204, 80] on div at bounding box center [230, 75] width 83 height 36
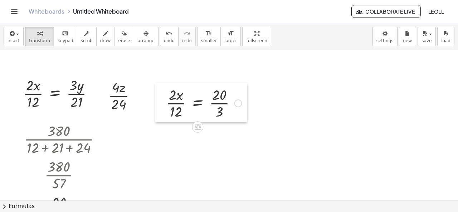
drag, startPoint x: 184, startPoint y: 97, endPoint x: 157, endPoint y: 87, distance: 29.6
click at [157, 88] on div at bounding box center [160, 102] width 11 height 39
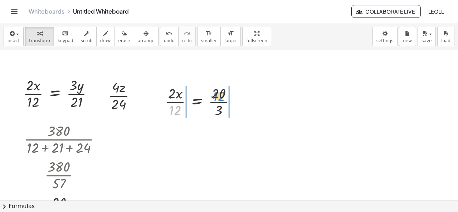
drag, startPoint x: 177, startPoint y: 113, endPoint x: 221, endPoint y: 99, distance: 46.1
click at [221, 99] on div at bounding box center [203, 101] width 83 height 36
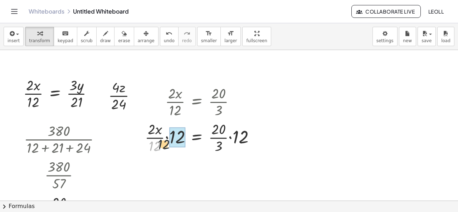
drag, startPoint x: 155, startPoint y: 146, endPoint x: 176, endPoint y: 139, distance: 21.5
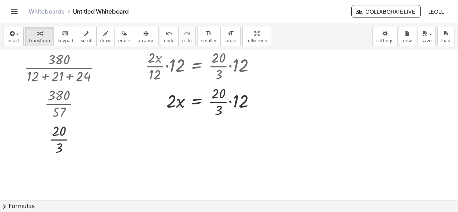
scroll to position [36, 0]
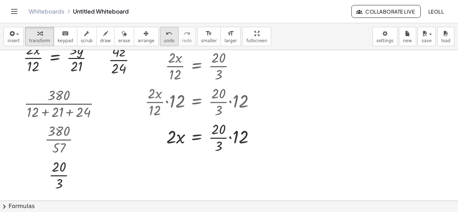
click at [164, 42] on span "undo" at bounding box center [169, 40] width 11 height 5
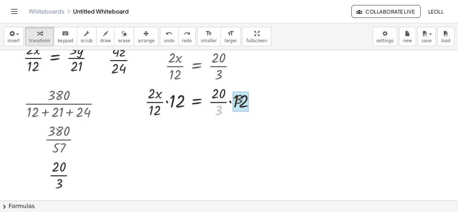
drag, startPoint x: 218, startPoint y: 109, endPoint x: 242, endPoint y: 98, distance: 26.4
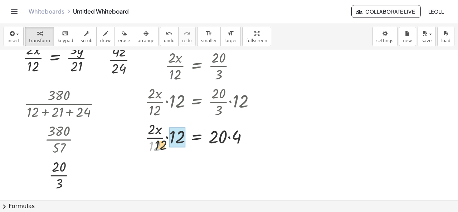
drag, startPoint x: 156, startPoint y: 145, endPoint x: 178, endPoint y: 138, distance: 23.9
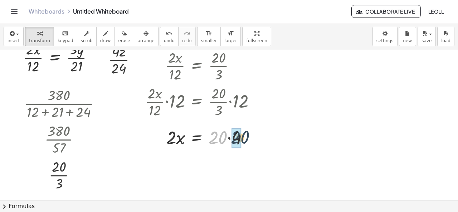
drag, startPoint x: 222, startPoint y: 139, endPoint x: 245, endPoint y: 139, distance: 22.9
click at [245, 139] on div at bounding box center [202, 137] width 123 height 24
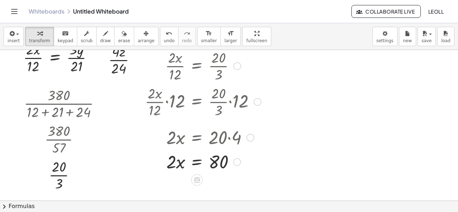
scroll to position [71, 0]
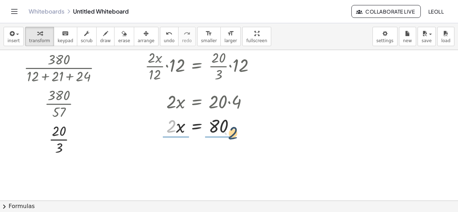
drag, startPoint x: 168, startPoint y: 129, endPoint x: 231, endPoint y: 136, distance: 63.2
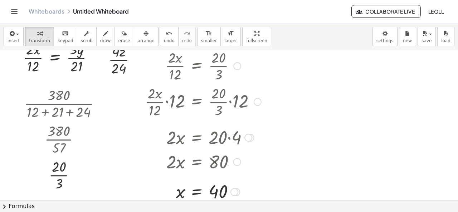
scroll to position [0, 0]
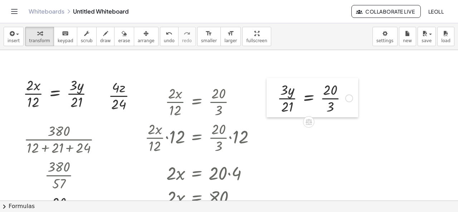
drag, startPoint x: 307, startPoint y: 100, endPoint x: 280, endPoint y: 89, distance: 28.9
click at [277, 89] on div at bounding box center [271, 97] width 11 height 39
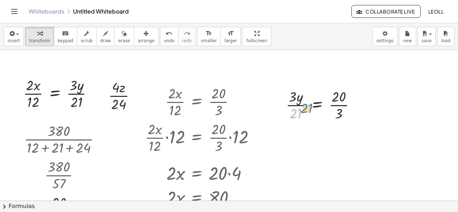
click at [299, 115] on div at bounding box center [323, 105] width 83 height 36
drag, startPoint x: 298, startPoint y: 113, endPoint x: 341, endPoint y: 98, distance: 45.4
click at [341, 98] on div at bounding box center [323, 105] width 83 height 36
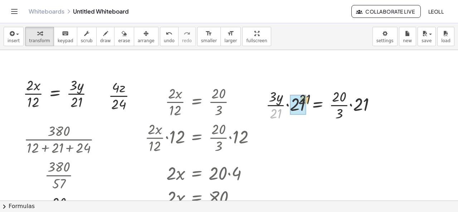
drag, startPoint x: 277, startPoint y: 118, endPoint x: 308, endPoint y: 102, distance: 35.0
click at [308, 102] on div at bounding box center [323, 105] width 123 height 36
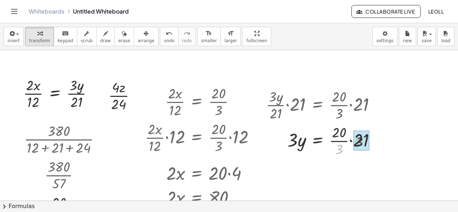
drag, startPoint x: 339, startPoint y: 153, endPoint x: 363, endPoint y: 143, distance: 26.3
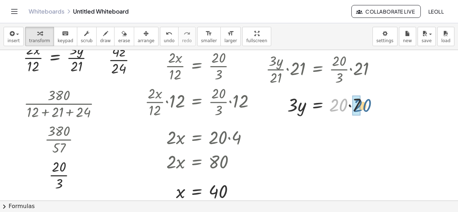
drag, startPoint x: 340, startPoint y: 106, endPoint x: 363, endPoint y: 107, distance: 23.6
click at [363, 107] on div at bounding box center [323, 104] width 123 height 24
drag, startPoint x: 294, startPoint y: 107, endPoint x: 344, endPoint y: 121, distance: 51.6
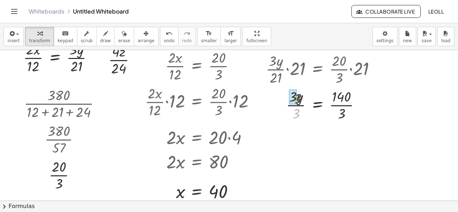
drag, startPoint x: 295, startPoint y: 115, endPoint x: 293, endPoint y: 99, distance: 16.5
drag, startPoint x: 342, startPoint y: 115, endPoint x: 339, endPoint y: 98, distance: 17.1
click at [339, 98] on div at bounding box center [323, 105] width 123 height 36
drag, startPoint x: 342, startPoint y: 116, endPoint x: 342, endPoint y: 95, distance: 20.7
click at [342, 95] on div at bounding box center [323, 105] width 123 height 36
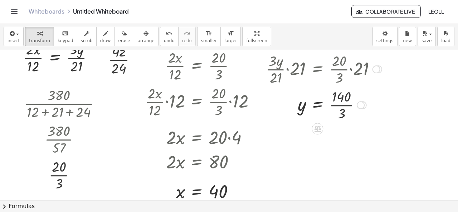
click at [342, 97] on div at bounding box center [323, 105] width 123 height 36
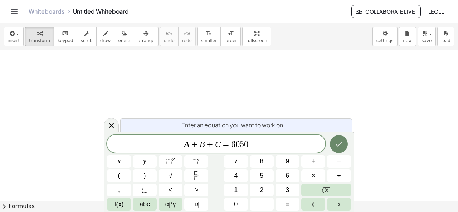
click at [334, 147] on button "Done" at bounding box center [339, 144] width 18 height 18
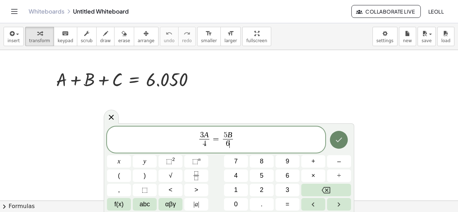
click at [339, 142] on icon "Done" at bounding box center [338, 139] width 9 height 9
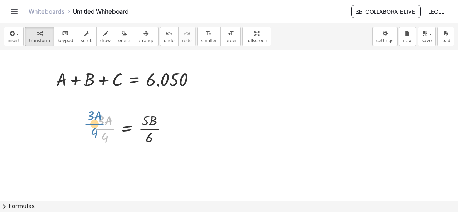
drag, startPoint x: 102, startPoint y: 125, endPoint x: 106, endPoint y: 129, distance: 5.3
click at [106, 129] on div at bounding box center [133, 128] width 86 height 36
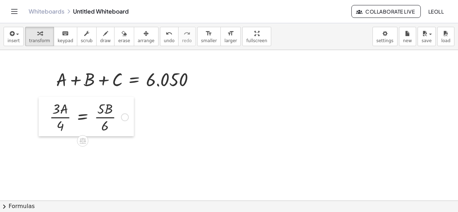
drag, startPoint x: 88, startPoint y: 117, endPoint x: 44, endPoint y: 105, distance: 45.9
click at [44, 105] on div at bounding box center [44, 116] width 11 height 39
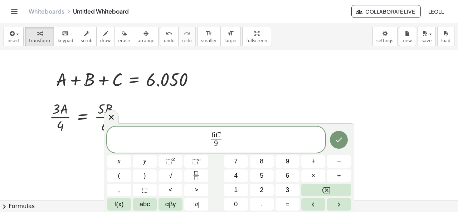
click at [340, 139] on icon "Done" at bounding box center [339, 140] width 6 height 5
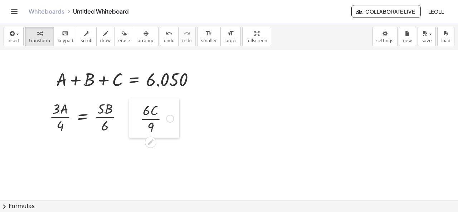
drag, startPoint x: 167, startPoint y: 120, endPoint x: 136, endPoint y: 110, distance: 32.7
click at [136, 110] on div at bounding box center [134, 117] width 11 height 39
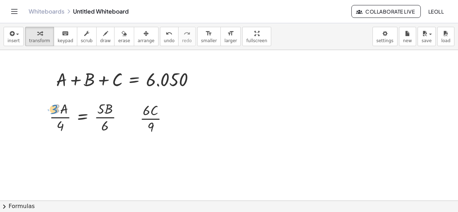
click at [53, 113] on div at bounding box center [89, 117] width 86 height 36
click at [55, 106] on div at bounding box center [89, 117] width 86 height 36
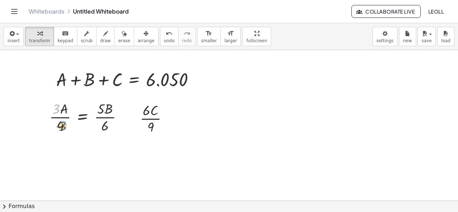
drag, startPoint x: 55, startPoint y: 111, endPoint x: 60, endPoint y: 130, distance: 19.9
click at [60, 130] on div at bounding box center [89, 117] width 86 height 36
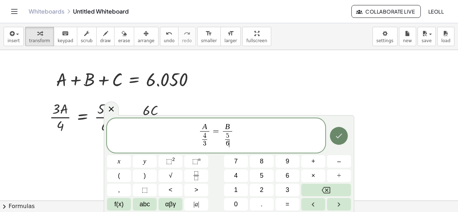
click at [336, 139] on icon "Done" at bounding box center [338, 136] width 9 height 9
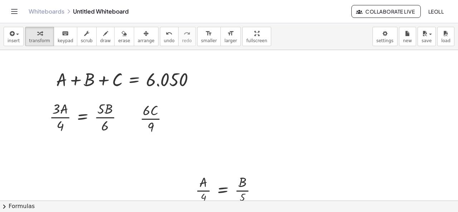
scroll to position [36, 0]
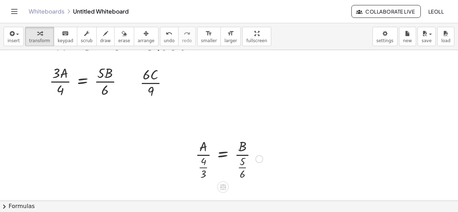
click at [242, 156] on div at bounding box center [229, 158] width 75 height 44
click at [283, 176] on div at bounding box center [229, 188] width 458 height 349
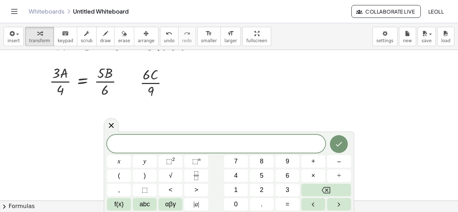
click at [261, 115] on div at bounding box center [229, 188] width 458 height 349
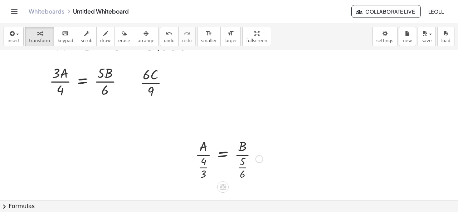
scroll to position [107, 0]
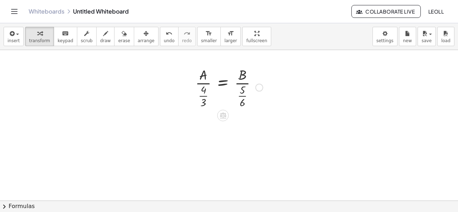
click at [225, 117] on icon at bounding box center [223, 116] width 8 height 8
click at [266, 137] on div at bounding box center [229, 117] width 458 height 349
click at [256, 89] on div at bounding box center [259, 88] width 8 height 8
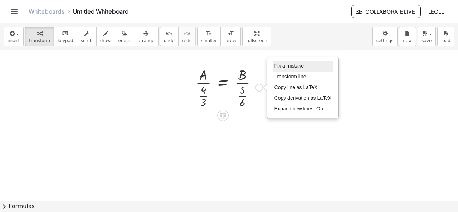
click at [290, 68] on span "Fix a mistake" at bounding box center [288, 66] width 29 height 6
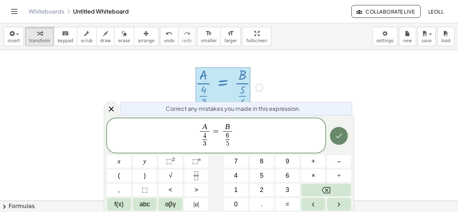
click at [338, 138] on icon "Done" at bounding box center [338, 136] width 9 height 9
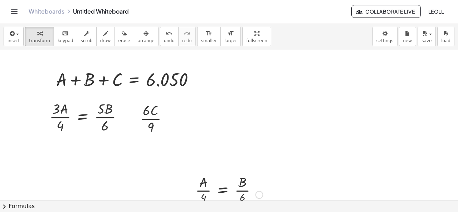
scroll to position [36, 0]
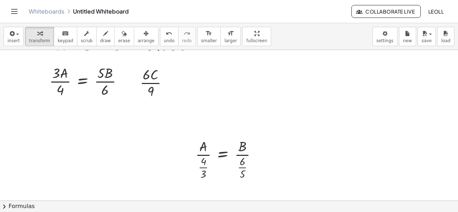
click at [308, 157] on div at bounding box center [229, 188] width 458 height 349
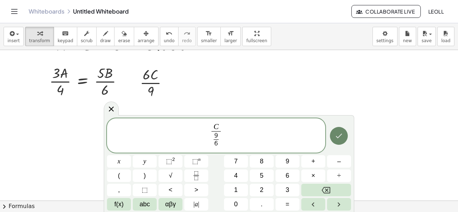
click at [342, 135] on icon "Done" at bounding box center [338, 136] width 9 height 9
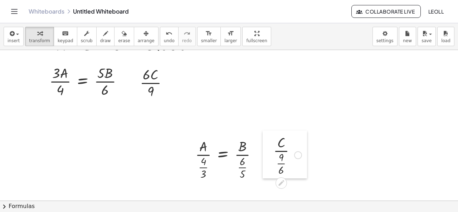
drag, startPoint x: 316, startPoint y: 169, endPoint x: 270, endPoint y: 142, distance: 54.1
click at [270, 142] on div at bounding box center [267, 154] width 11 height 48
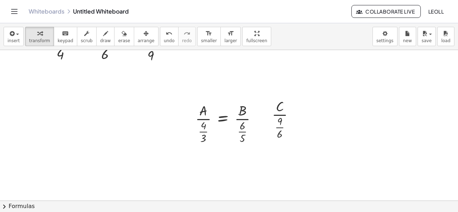
drag, startPoint x: 165, startPoint y: 155, endPoint x: 169, endPoint y: 154, distance: 4.8
click at [169, 154] on div at bounding box center [229, 153] width 458 height 349
drag, startPoint x: 179, startPoint y: 93, endPoint x: 286, endPoint y: 123, distance: 111.0
click at [286, 123] on div "+ A + B + C = 6.050 · 3 · A · 4 = · 5 · B · 6 · 6 · C · 9 · A · · 4 · 3 = · B ·…" at bounding box center [229, 153] width 458 height 349
drag, startPoint x: 189, startPoint y: 161, endPoint x: 264, endPoint y: 117, distance: 87.0
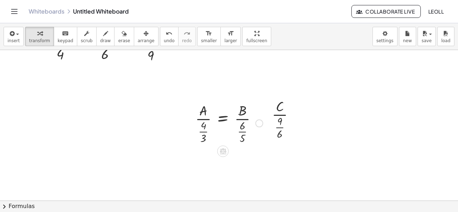
click at [268, 110] on div "+ A + B + C = 6.050 · 3 · A · 4 = · 5 · B · 6 · 6 · C · 9 · A · · 4 · 3 = · B ·…" at bounding box center [229, 153] width 458 height 349
drag, startPoint x: 187, startPoint y: 143, endPoint x: 187, endPoint y: 140, distance: 3.6
click at [187, 140] on div at bounding box center [189, 119] width 11 height 48
drag, startPoint x: 159, startPoint y: 162, endPoint x: 180, endPoint y: 145, distance: 27.0
click at [180, 145] on div at bounding box center [229, 153] width 458 height 349
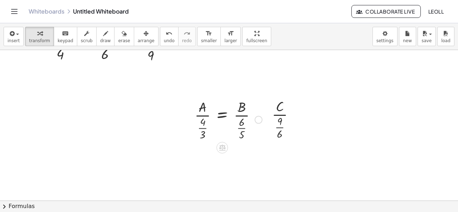
drag, startPoint x: 170, startPoint y: 150, endPoint x: 187, endPoint y: 135, distance: 22.0
click at [187, 135] on div "+ A + B + C = 6.050 · 3 · A · 4 = · 5 · B · 6 · 6 · C · 9 · A · · 4 · 3 = · B ·…" at bounding box center [229, 153] width 458 height 349
drag, startPoint x: 182, startPoint y: 148, endPoint x: 189, endPoint y: 139, distance: 11.9
click at [189, 139] on div "+ A + B + C = 6.050 · 3 · A · 4 = · 5 · B · 6 · 6 · C · 9 · A · · 4 · 3 = · B ·…" at bounding box center [229, 153] width 458 height 349
drag, startPoint x: 149, startPoint y: 106, endPoint x: 160, endPoint y: 93, distance: 16.8
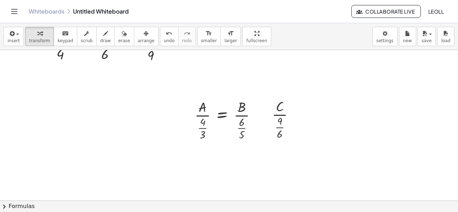
click at [160, 93] on div at bounding box center [229, 153] width 458 height 349
drag, startPoint x: 85, startPoint y: 35, endPoint x: 117, endPoint y: 72, distance: 48.7
click at [85, 36] on button "scrub" at bounding box center [87, 36] width 20 height 19
drag, startPoint x: 131, startPoint y: 110, endPoint x: 154, endPoint y: 125, distance: 28.2
click at [154, 126] on div at bounding box center [229, 153] width 458 height 349
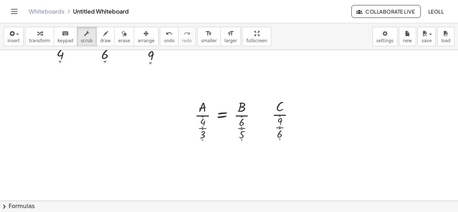
drag, startPoint x: 156, startPoint y: 112, endPoint x: 179, endPoint y: 121, distance: 24.2
click at [179, 121] on div at bounding box center [229, 153] width 458 height 349
click at [138, 35] on div "button" at bounding box center [146, 33] width 17 height 9
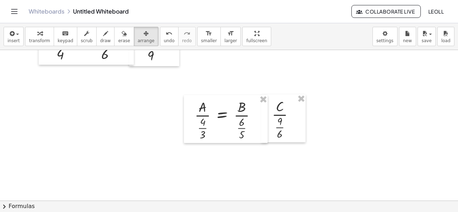
drag, startPoint x: 152, startPoint y: 87, endPoint x: 163, endPoint y: 108, distance: 23.8
click at [163, 108] on div at bounding box center [229, 153] width 458 height 349
click at [281, 120] on div at bounding box center [283, 118] width 44 height 48
click at [231, 113] on div at bounding box center [226, 119] width 84 height 48
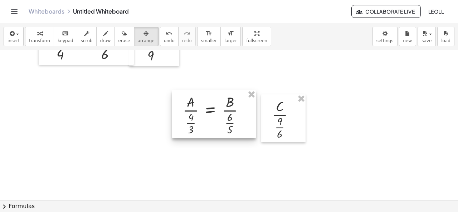
drag, startPoint x: 241, startPoint y: 135, endPoint x: 231, endPoint y: 131, distance: 10.9
click at [231, 131] on div at bounding box center [214, 114] width 84 height 48
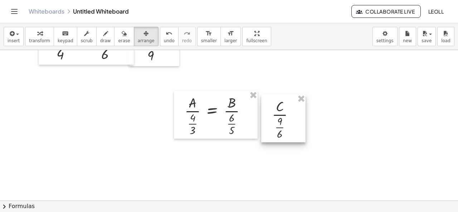
click at [273, 131] on div at bounding box center [283, 118] width 44 height 48
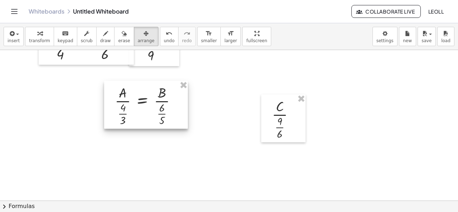
drag, startPoint x: 209, startPoint y: 124, endPoint x: 231, endPoint y: 126, distance: 22.3
click at [188, 126] on div at bounding box center [146, 105] width 84 height 48
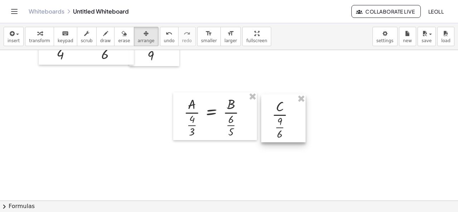
click at [275, 123] on div at bounding box center [283, 118] width 44 height 48
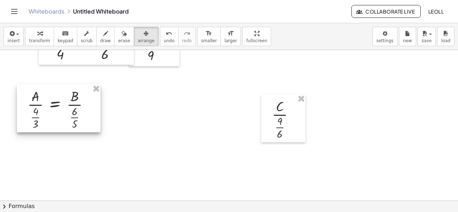
drag, startPoint x: 210, startPoint y: 122, endPoint x: 70, endPoint y: 114, distance: 140.3
click at [70, 114] on div at bounding box center [59, 108] width 84 height 48
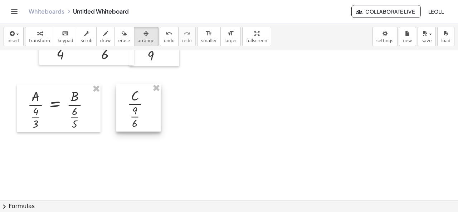
drag, startPoint x: 295, startPoint y: 128, endPoint x: 150, endPoint y: 117, distance: 145.2
click at [150, 117] on div at bounding box center [138, 108] width 44 height 48
click at [32, 35] on div "button" at bounding box center [39, 33] width 21 height 9
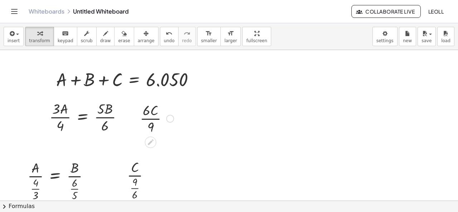
scroll to position [36, 0]
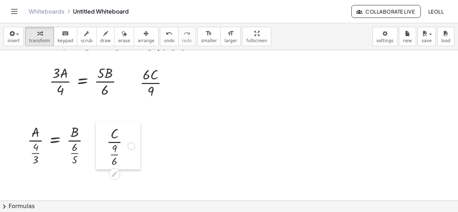
drag, startPoint x: 118, startPoint y: 126, endPoint x: 98, endPoint y: 128, distance: 20.5
click at [98, 128] on div at bounding box center [101, 146] width 11 height 48
click at [192, 145] on div at bounding box center [229, 188] width 458 height 349
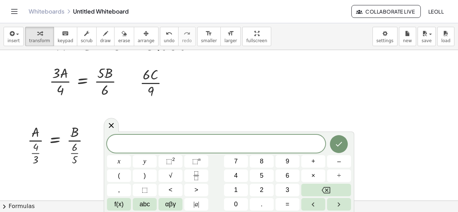
click at [191, 123] on div at bounding box center [229, 188] width 458 height 349
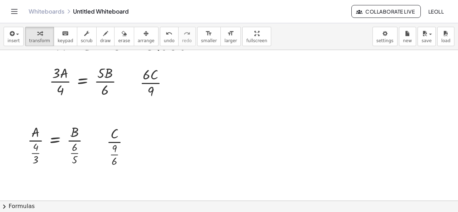
click at [193, 147] on div at bounding box center [229, 188] width 458 height 349
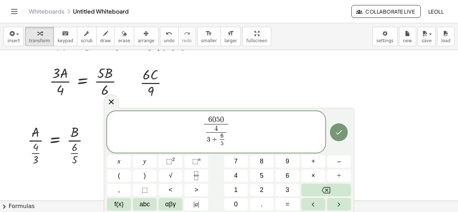
drag, startPoint x: 166, startPoint y: 108, endPoint x: 192, endPoint y: 111, distance: 25.9
click at [192, 111] on body "Graspable Math Activities Whiteboards Classes Account v1.30.1 | Privacy policy …" at bounding box center [229, 106] width 458 height 212
drag, startPoint x: 105, startPoint y: 113, endPoint x: 140, endPoint y: 124, distance: 36.5
click at [140, 124] on div "6 0 5 0 4 3 + 6 5 ​ ​ ​ x y ⬚ 2 ⬚ n 7 8 9 + – ( ) √ 4 5 6 × ÷ , ⬚ < > 1 2 3 f(x…" at bounding box center [229, 160] width 250 height 104
click at [103, 139] on div at bounding box center [101, 144] width 11 height 48
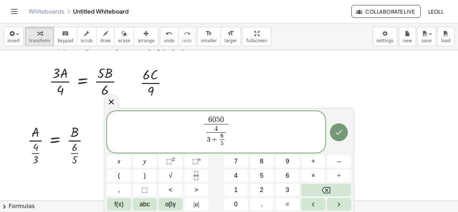
click at [224, 136] on span "6 5 ​" at bounding box center [221, 140] width 7 height 14
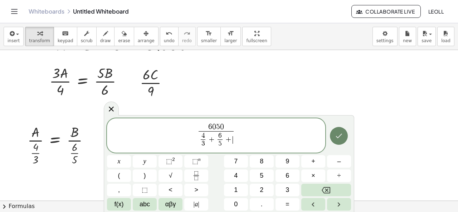
click at [342, 141] on button "Done" at bounding box center [339, 136] width 18 height 18
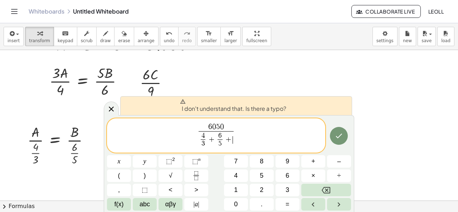
click at [232, 138] on span "+" at bounding box center [228, 140] width 9 height 8
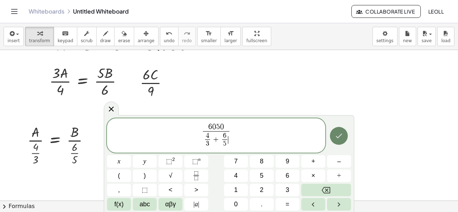
click at [342, 136] on icon "Done" at bounding box center [338, 136] width 9 height 9
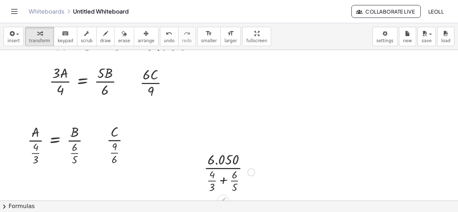
scroll to position [71, 0]
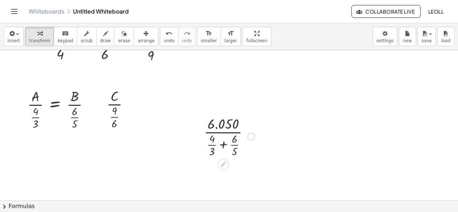
click at [232, 178] on div at bounding box center [229, 153] width 458 height 349
drag, startPoint x: 231, startPoint y: 140, endPoint x: 231, endPoint y: 155, distance: 15.0
click at [231, 155] on div at bounding box center [229, 136] width 58 height 44
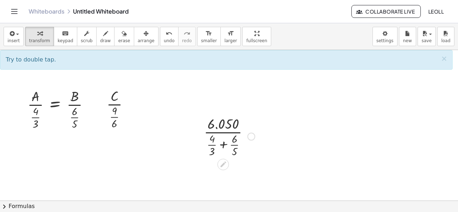
drag, startPoint x: 231, startPoint y: 125, endPoint x: 224, endPoint y: 143, distance: 19.5
click at [224, 143] on div at bounding box center [229, 136] width 58 height 44
click at [226, 165] on icon at bounding box center [223, 165] width 8 height 8
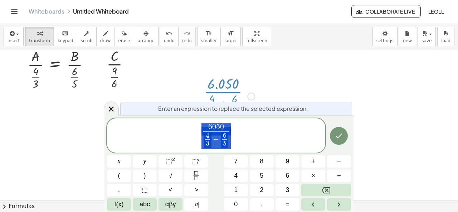
scroll to position [117, 0]
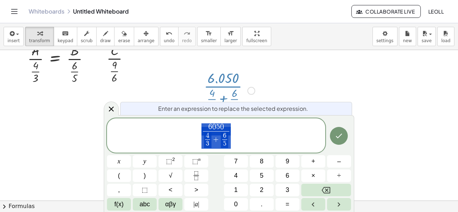
click at [242, 137] on span "6 0 5 0 4 3 ​ + 6 5 ​ ​" at bounding box center [216, 136] width 218 height 27
click at [229, 138] on span "6 0 5 0 ​ 4 3 ​ + 6 5 ​ ​" at bounding box center [215, 135] width 29 height 25
click at [228, 140] on span "4 3 ​ + 6 5 ​" at bounding box center [216, 140] width 26 height 18
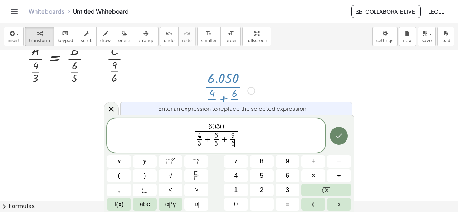
click at [346, 138] on button "Done" at bounding box center [339, 136] width 18 height 18
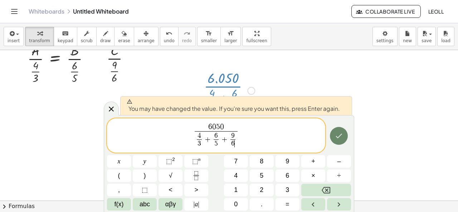
click at [346, 138] on button "Done" at bounding box center [339, 136] width 18 height 18
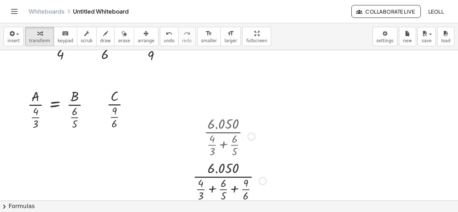
scroll to position [107, 0]
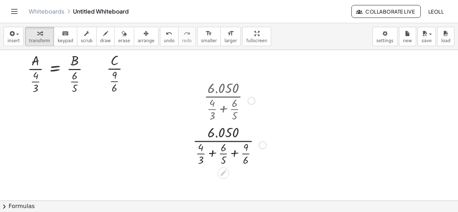
click at [224, 152] on div at bounding box center [229, 144] width 80 height 44
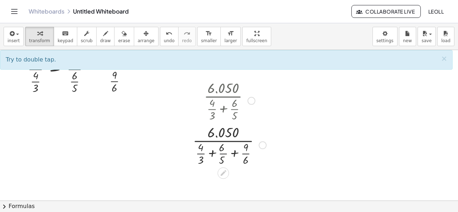
click at [232, 133] on div at bounding box center [229, 144] width 80 height 44
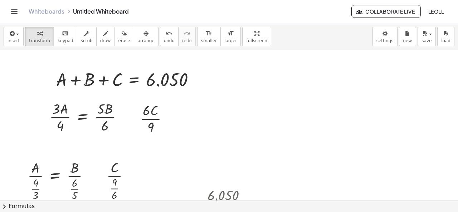
scroll to position [36, 0]
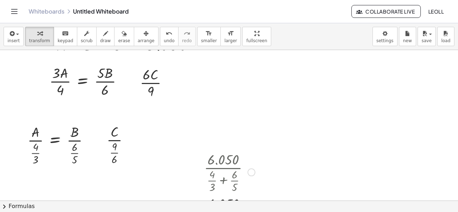
drag, startPoint x: 211, startPoint y: 183, endPoint x: 218, endPoint y: 167, distance: 17.8
click at [211, 183] on div at bounding box center [229, 171] width 80 height 44
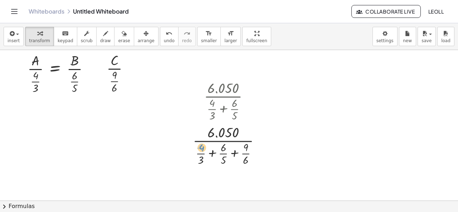
click at [199, 147] on div at bounding box center [229, 144] width 80 height 44
drag, startPoint x: 200, startPoint y: 152, endPoint x: 221, endPoint y: 154, distance: 21.5
click at [221, 154] on div at bounding box center [229, 144] width 80 height 44
drag, startPoint x: 198, startPoint y: 153, endPoint x: 228, endPoint y: 153, distance: 30.0
drag, startPoint x: 242, startPoint y: 154, endPoint x: 221, endPoint y: 154, distance: 21.5
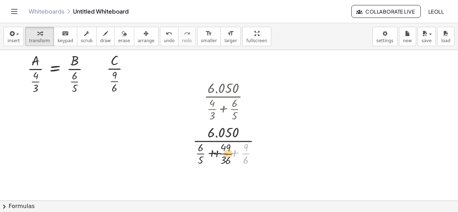
click at [221, 154] on div at bounding box center [229, 144] width 80 height 44
click at [198, 154] on div at bounding box center [229, 144] width 80 height 44
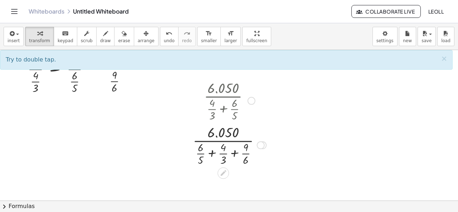
click at [201, 153] on div at bounding box center [229, 144] width 80 height 44
click at [202, 153] on div at bounding box center [229, 144] width 80 height 44
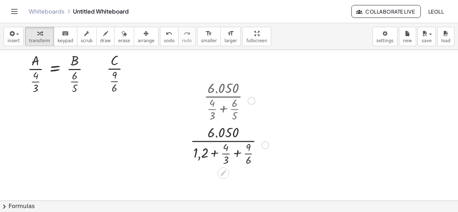
click at [226, 154] on div at bounding box center [229, 144] width 85 height 44
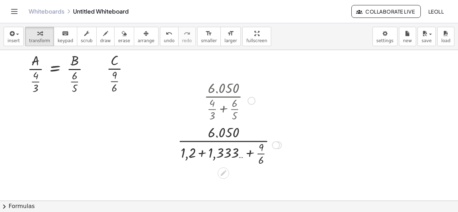
click at [257, 154] on div at bounding box center [229, 144] width 111 height 44
click at [259, 153] on div at bounding box center [229, 144] width 111 height 44
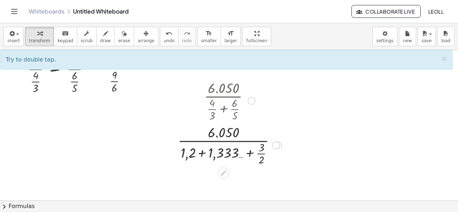
click at [259, 153] on div at bounding box center [229, 144] width 111 height 44
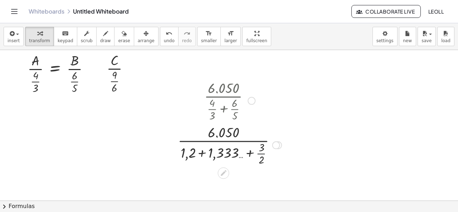
click at [259, 153] on div at bounding box center [229, 144] width 111 height 44
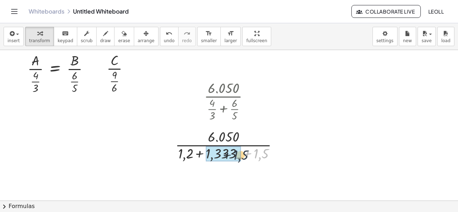
drag, startPoint x: 257, startPoint y: 157, endPoint x: 222, endPoint y: 158, distance: 34.3
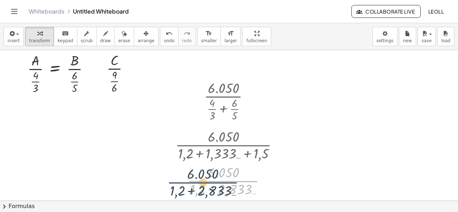
drag, startPoint x: 242, startPoint y: 155, endPoint x: 232, endPoint y: 156, distance: 9.4
click at [223, 101] on div "· 6.050 · ( + · 4 · 3 + · 6 · 5 ) · 6.050 · ( + · 4 · 3 + · 6 · 5 + · 9 · 6 ) ·…" at bounding box center [223, 101] width 0 height 0
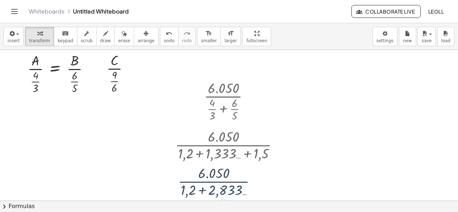
scroll to position [179, 0]
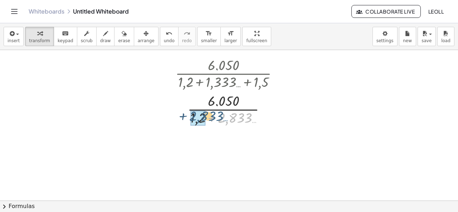
drag, startPoint x: 236, startPoint y: 122, endPoint x: 204, endPoint y: 120, distance: 32.6
click at [233, 121] on div at bounding box center [230, 109] width 116 height 36
click at [233, 121] on div "· 6.050 · ( + · 4 · 3 + · 6 · 5 ) · 6.050 · ( + · 4 · 3 + · 6 · 5 + · 9 · 6 ) ·…" at bounding box center [226, 64] width 125 height 118
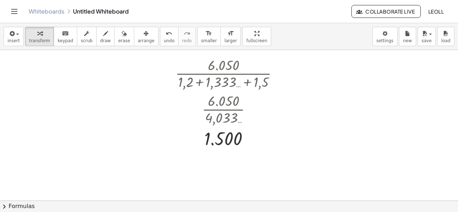
click at [152, 150] on div at bounding box center [229, 45] width 458 height 349
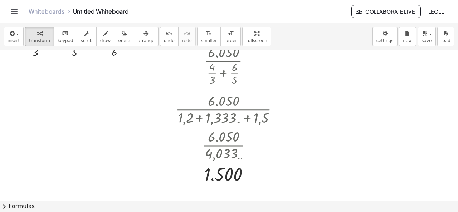
scroll to position [107, 0]
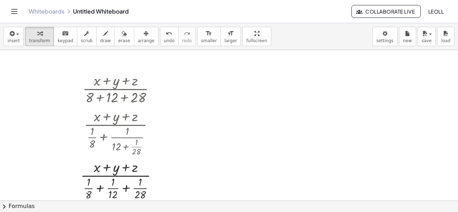
scroll to position [143, 0]
